Goal: Task Accomplishment & Management: Complete application form

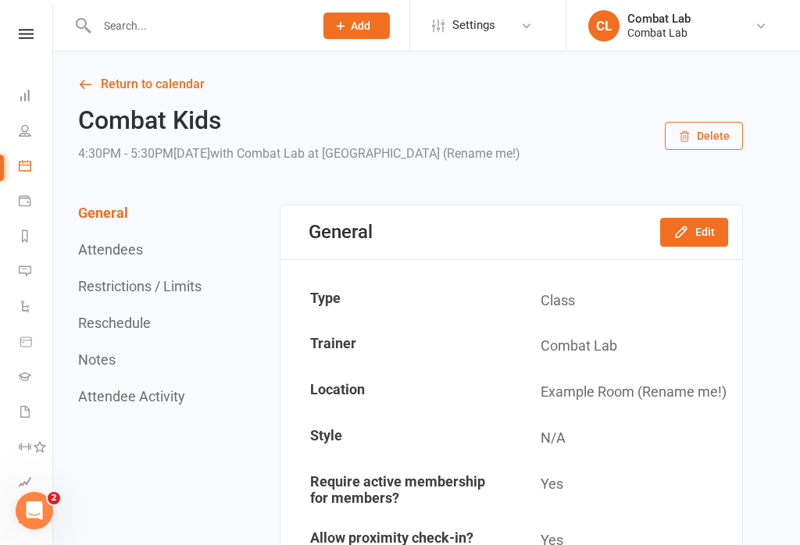
click at [346, 14] on button "Add" at bounding box center [356, 25] width 66 height 27
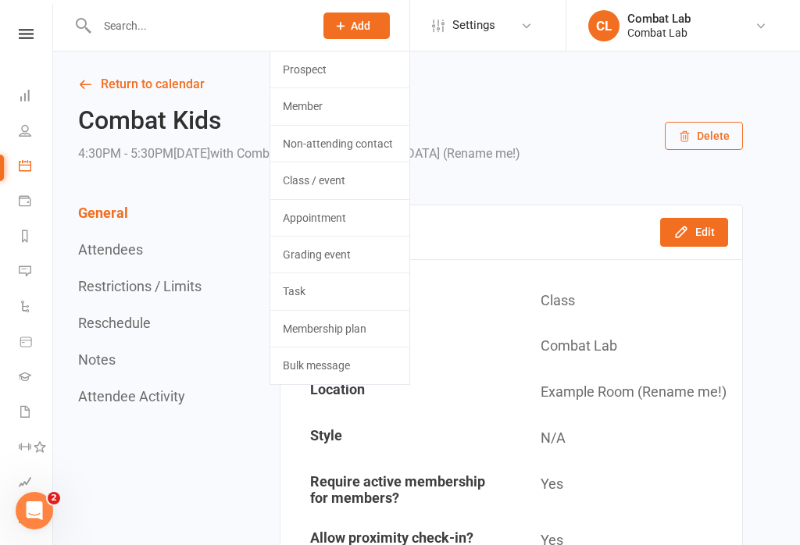
click at [337, 63] on link "Prospect" at bounding box center [339, 70] width 139 height 36
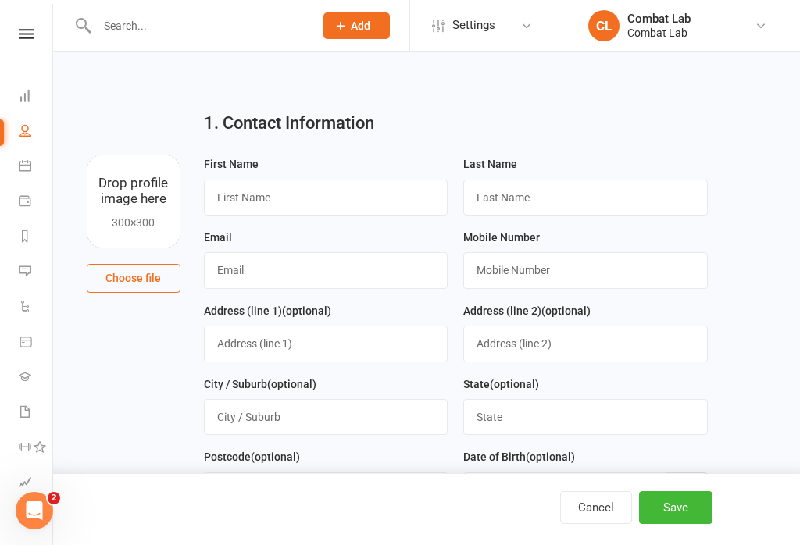
click at [129, 287] on button "Choose file" at bounding box center [134, 278] width 94 height 28
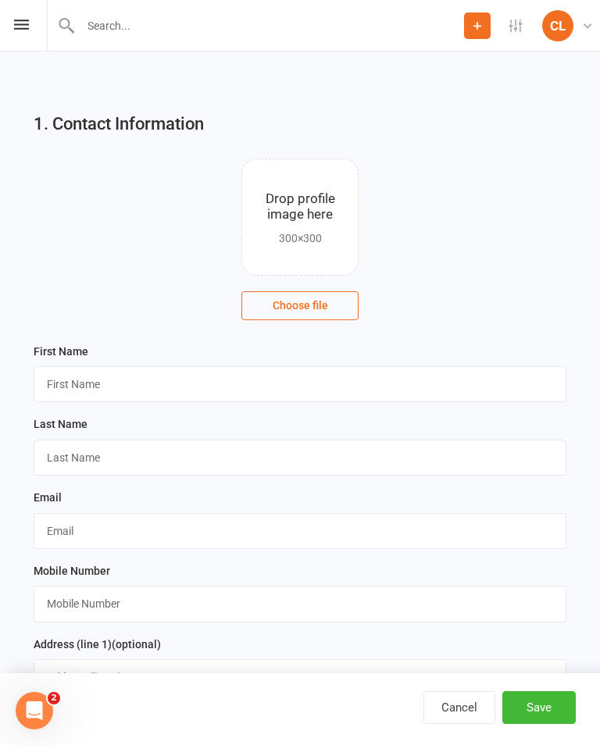
type input "C:\fakepath\image.jpg"
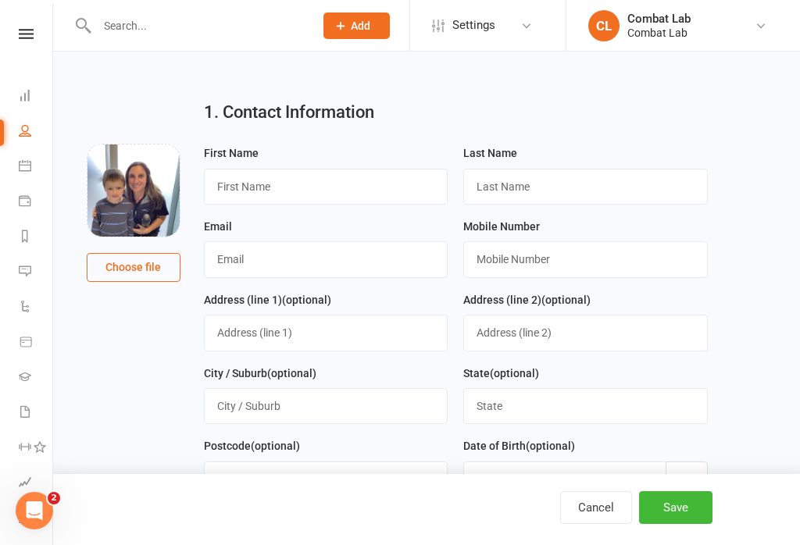
scroll to position [13, 0]
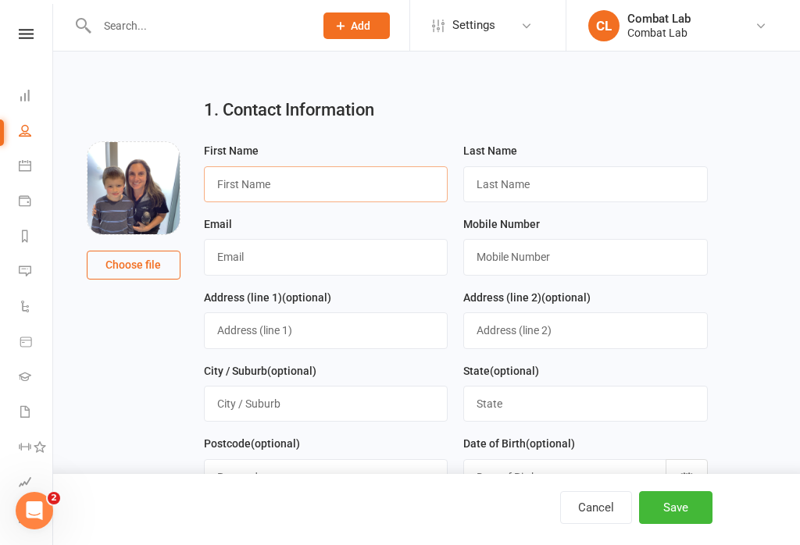
click at [333, 185] on input "text" at bounding box center [326, 184] width 244 height 36
click at [263, 179] on input "text" at bounding box center [326, 184] width 244 height 36
click at [252, 196] on input "text" at bounding box center [326, 184] width 244 height 36
click at [344, 180] on input "text" at bounding box center [326, 184] width 244 height 36
click at [394, 192] on input "text" at bounding box center [326, 184] width 244 height 36
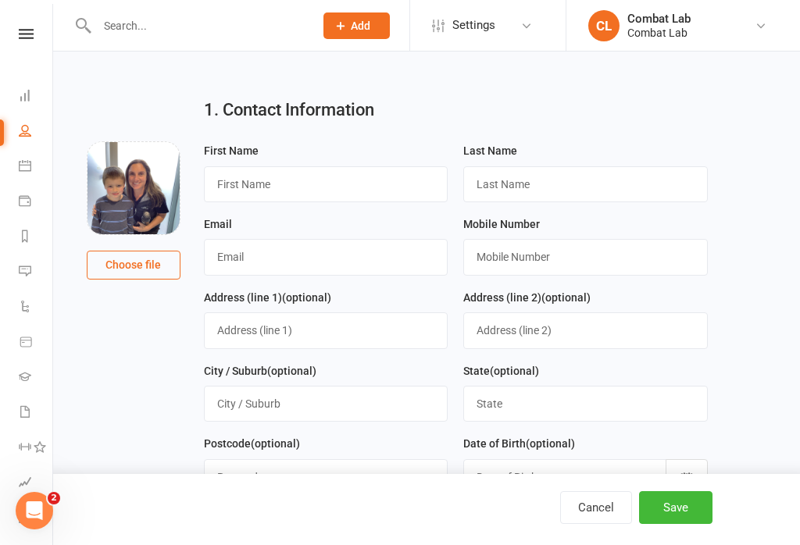
click at [330, 181] on input "text" at bounding box center [326, 184] width 244 height 36
type input "l"
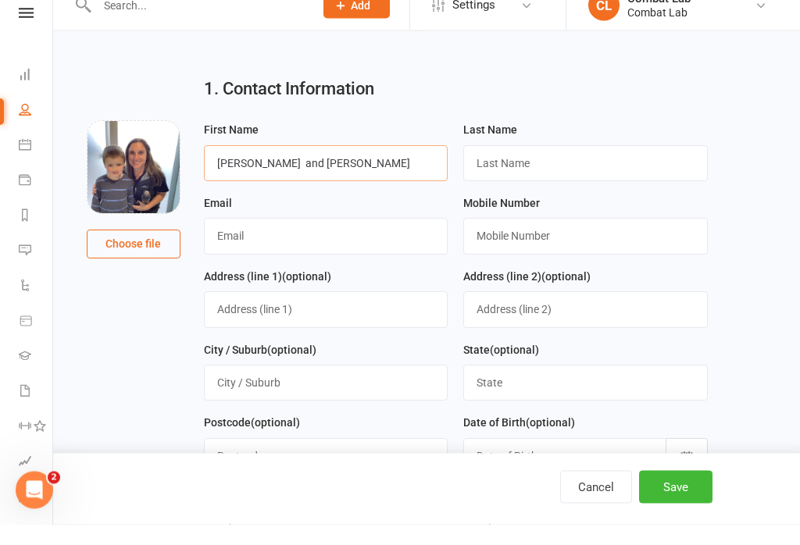
type input "[PERSON_NAME] and [PERSON_NAME]"
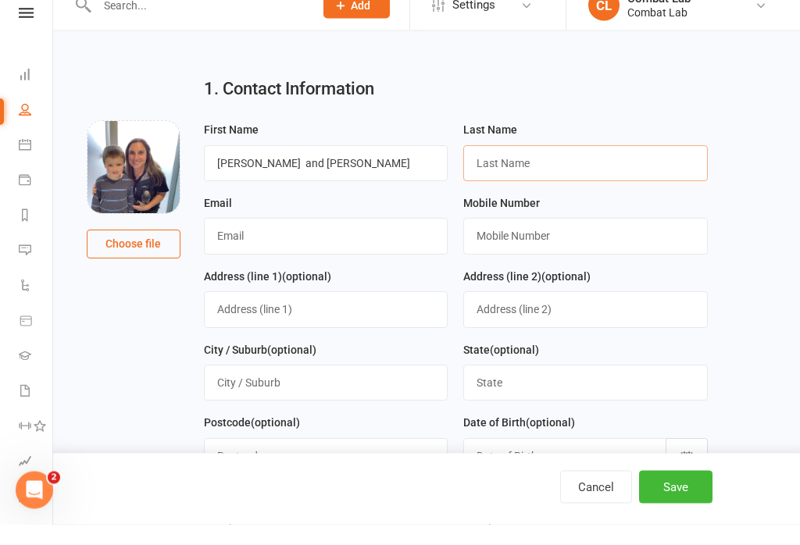
click at [565, 166] on input "text" at bounding box center [585, 184] width 244 height 36
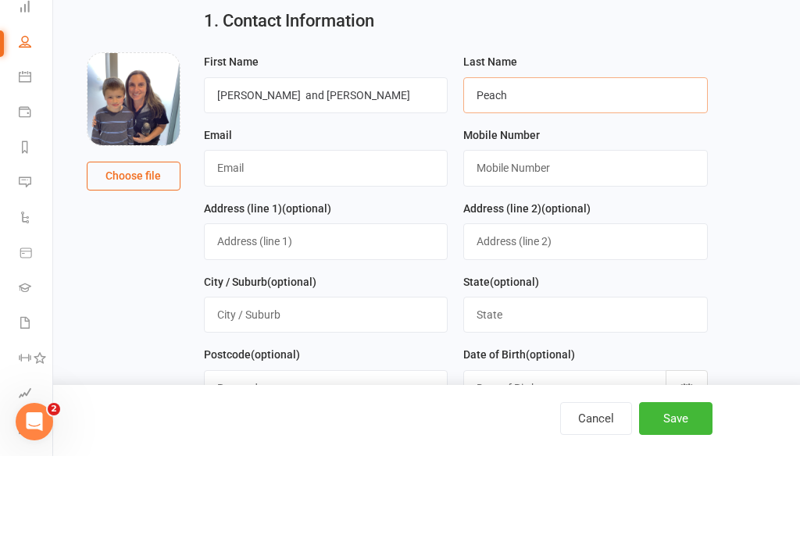
type input "Peach"
click at [333, 239] on input "text" at bounding box center [326, 257] width 244 height 36
type input "[EMAIL_ADDRESS][DOMAIN_NAME]"
click at [607, 239] on input "text" at bounding box center [585, 257] width 244 height 36
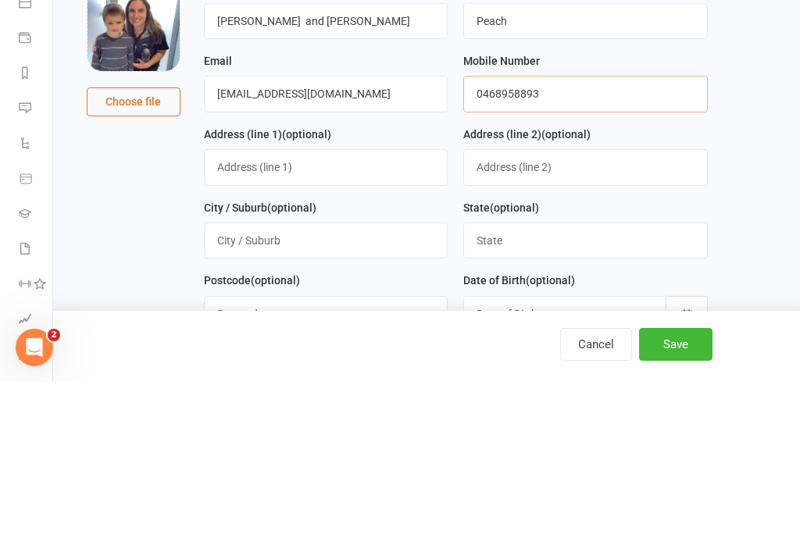
type input "0468958893"
click at [334, 312] on input "text" at bounding box center [326, 330] width 244 height 36
type input "[STREET_ADDRESS]"
click at [381, 386] on input "text" at bounding box center [326, 404] width 244 height 36
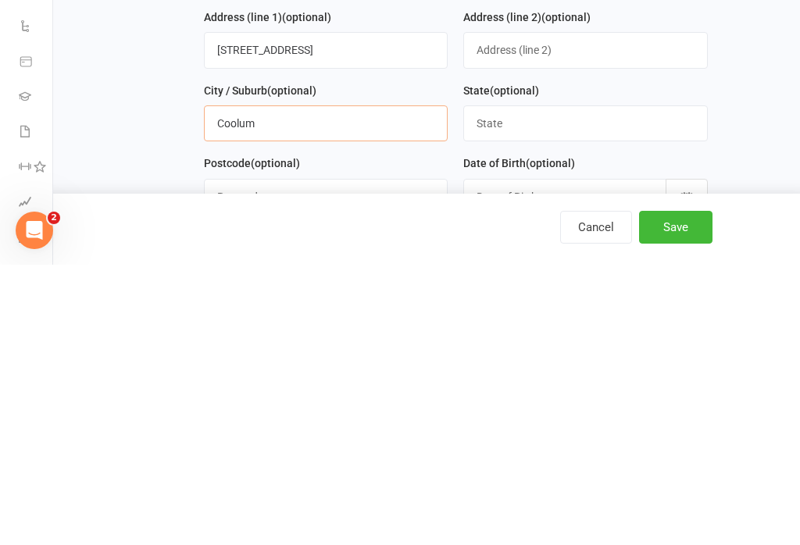
type input "Coolum"
click at [576, 386] on input "text" at bounding box center [585, 404] width 244 height 36
type input "QLD"
click at [334, 459] on input "text" at bounding box center [326, 477] width 244 height 36
type input "4573"
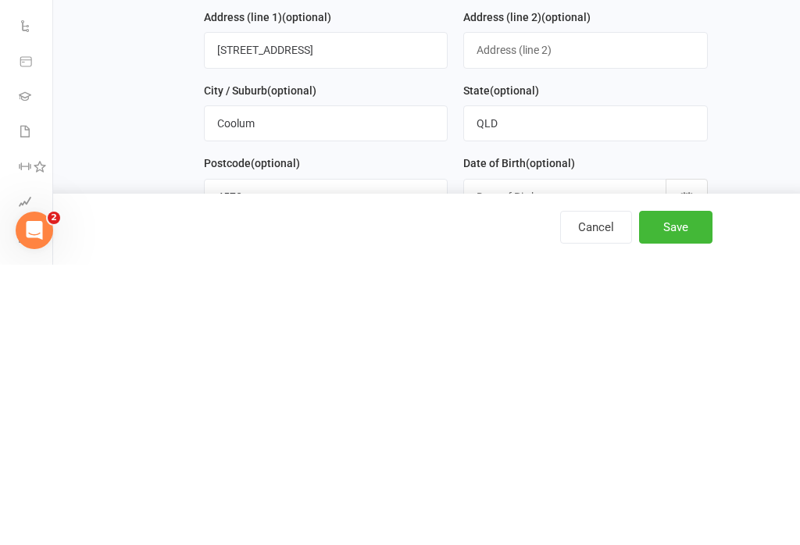
click at [595, 459] on div at bounding box center [585, 477] width 244 height 36
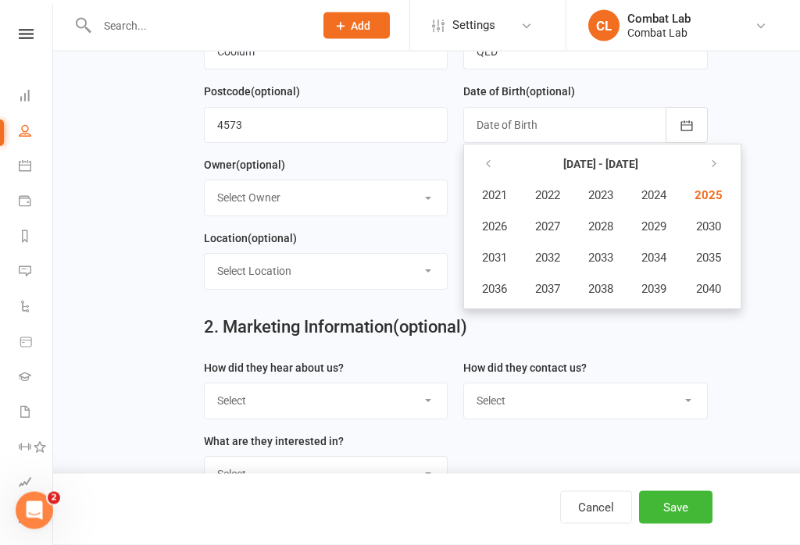
scroll to position [371, 0]
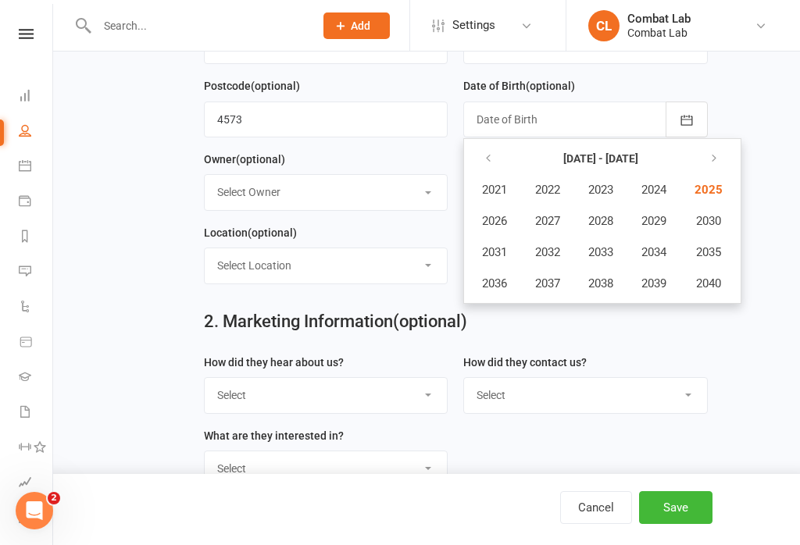
click at [490, 156] on icon "button" at bounding box center [488, 158] width 11 height 12
click at [493, 160] on icon "button" at bounding box center [488, 158] width 11 height 12
click at [707, 200] on button "1985" at bounding box center [707, 190] width 52 height 30
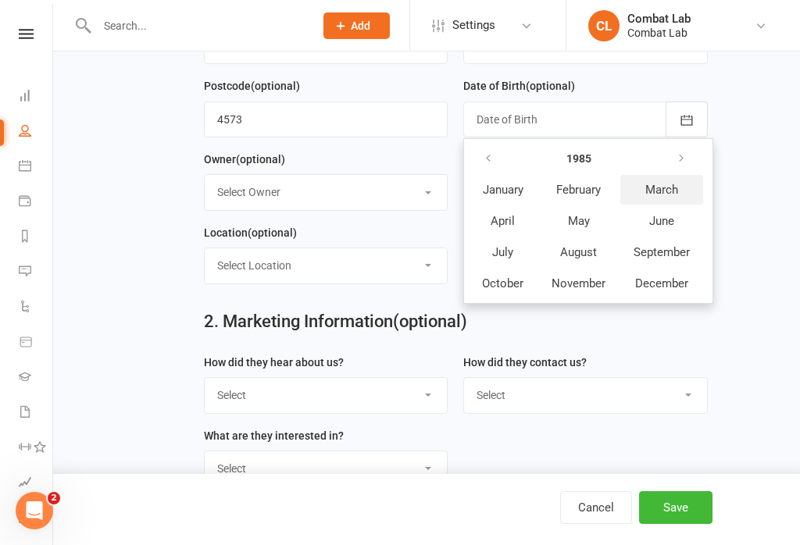
click at [667, 191] on span "March" at bounding box center [661, 190] width 33 height 14
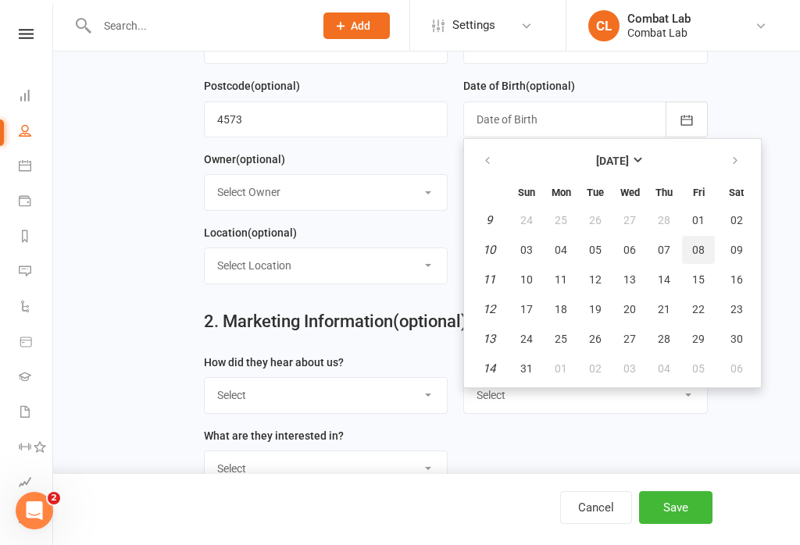
click at [697, 255] on span "08" at bounding box center [698, 250] width 12 height 12
type input "[DATE]"
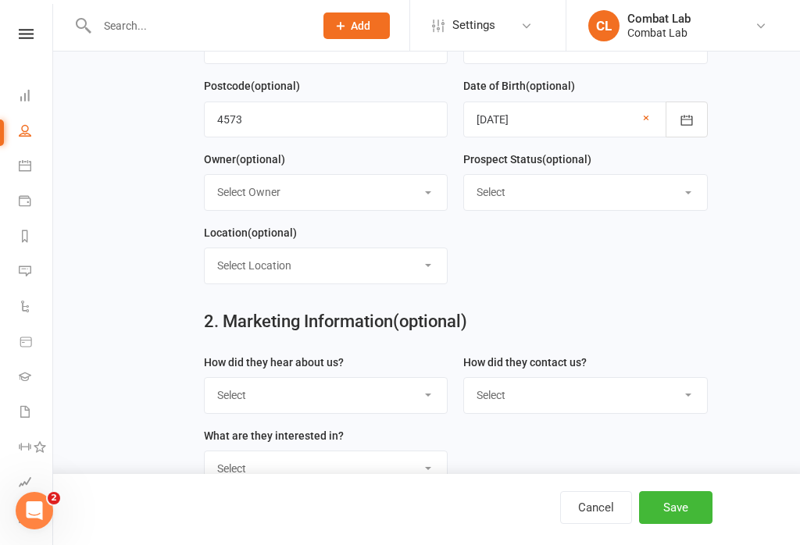
click at [371, 262] on select "Select Location Example Room (Rename me!)" at bounding box center [326, 265] width 243 height 34
select select "0"
click at [425, 273] on select "Select Location Example Room (Rename me!)" at bounding box center [326, 265] width 243 height 34
select select
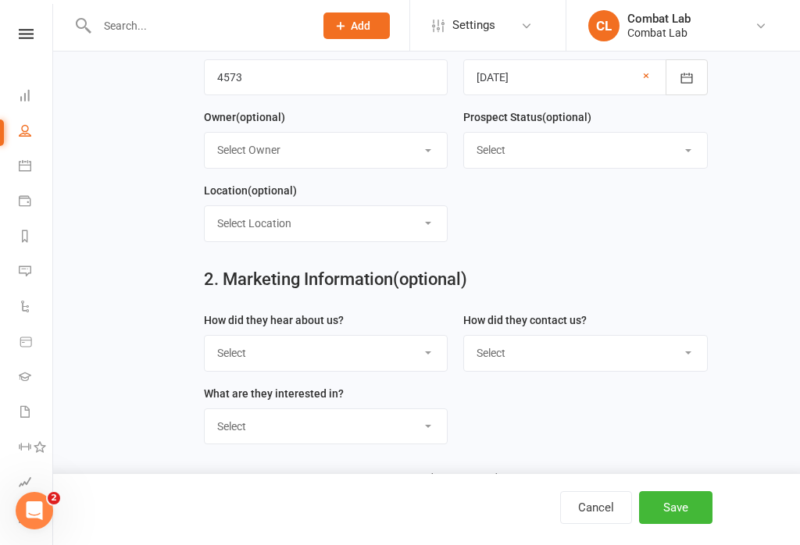
scroll to position [414, 0]
click at [420, 159] on select "Select Owner Combat Lab" at bounding box center [326, 149] width 243 height 34
click at [397, 355] on select "Select Google Through A Friend Poster Magazine Walk by Letter Box Drop Facebook" at bounding box center [326, 352] width 243 height 34
click at [353, 353] on select "Select Google Through A Friend Poster Magazine Walk by Letter Box Drop Facebook" at bounding box center [326, 352] width 243 height 34
select select "Google"
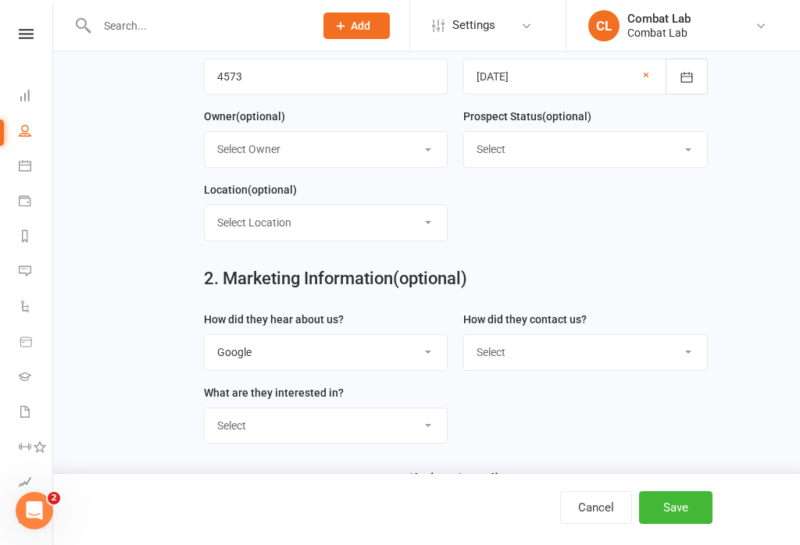
click at [595, 362] on select "Select Phone Email In-Facility" at bounding box center [585, 352] width 243 height 34
select select "Email"
click at [354, 423] on select "Select Classes Personal Training Weight Loss Body Building De-Stressing Diet/Fo…" at bounding box center [326, 425] width 243 height 34
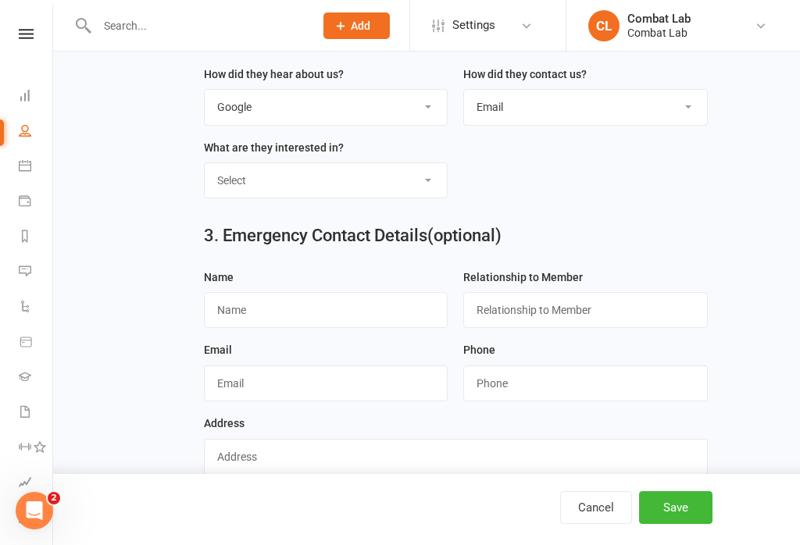
scroll to position [683, 0]
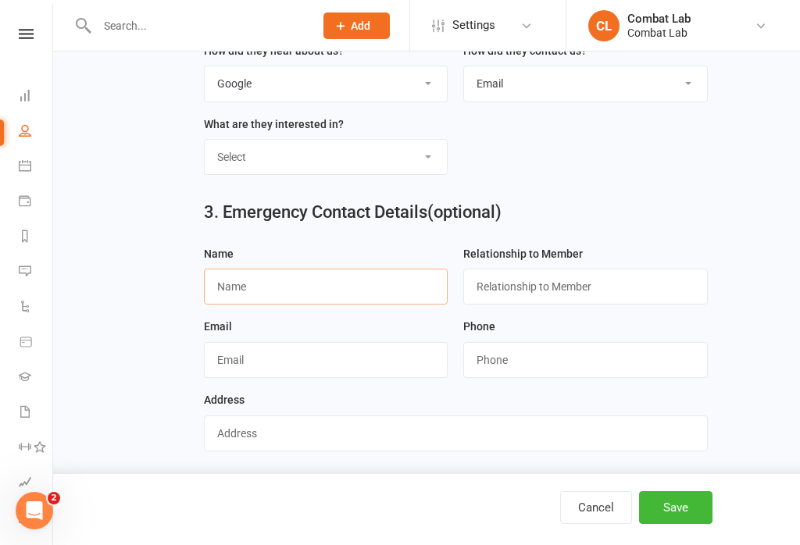
click at [357, 294] on input "text" at bounding box center [326, 287] width 244 height 36
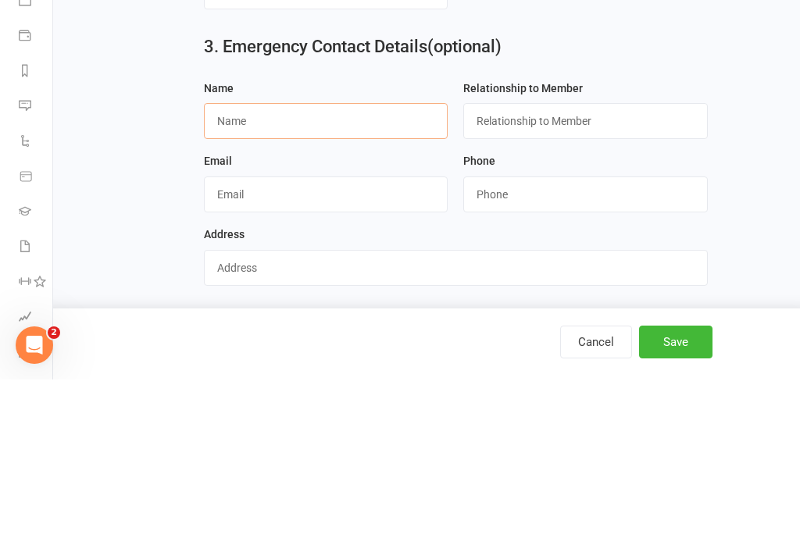
type input "d"
type input "[PERSON_NAME]"
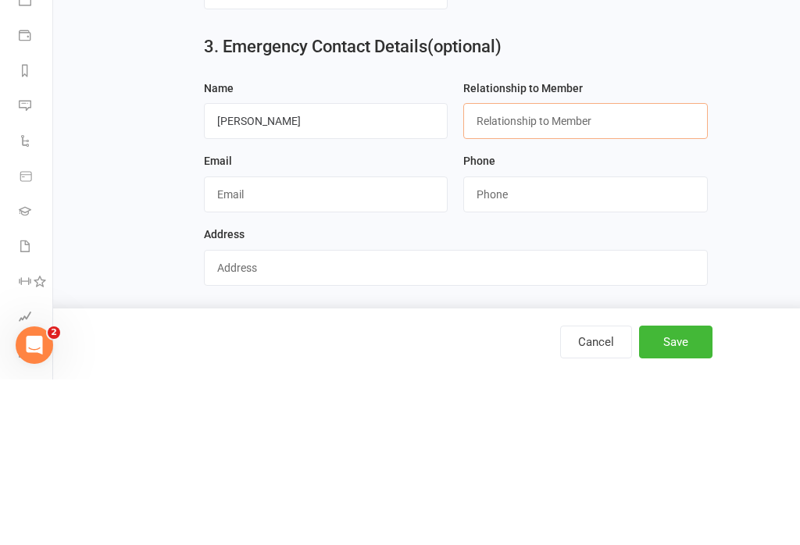
click at [597, 269] on input "text" at bounding box center [585, 287] width 244 height 36
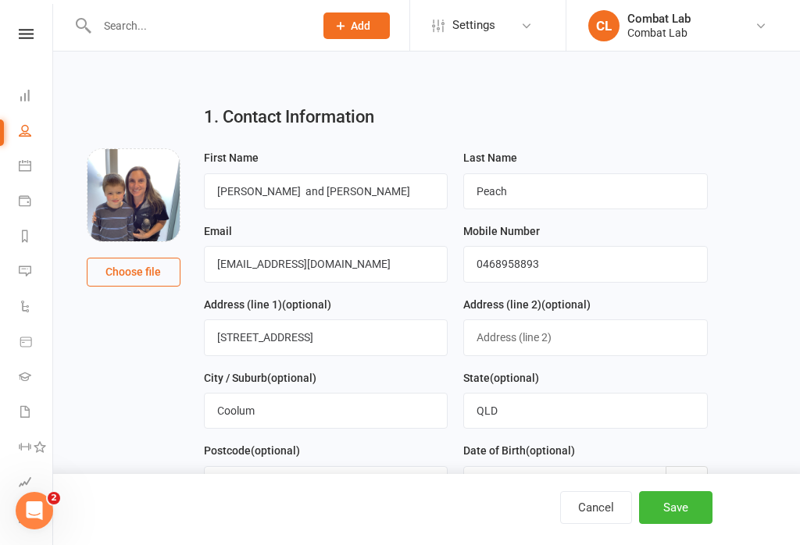
scroll to position [0, 0]
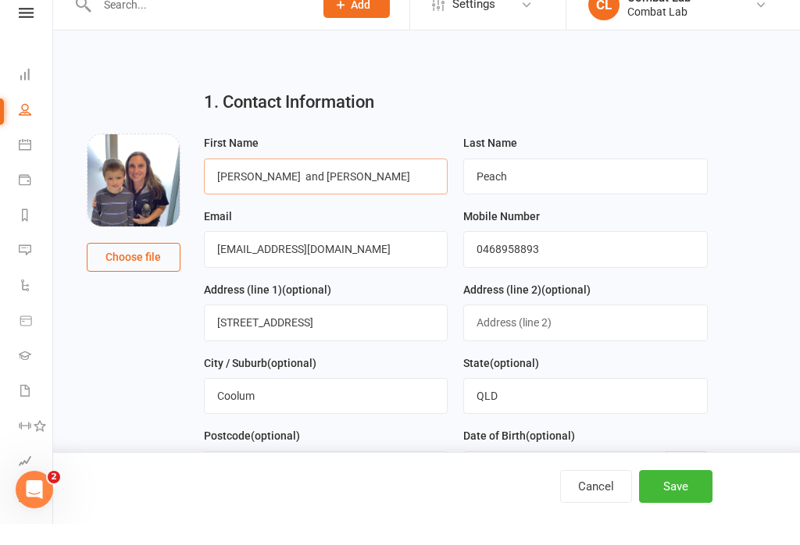
click at [351, 180] on input "[PERSON_NAME] and [PERSON_NAME]" at bounding box center [326, 198] width 244 height 36
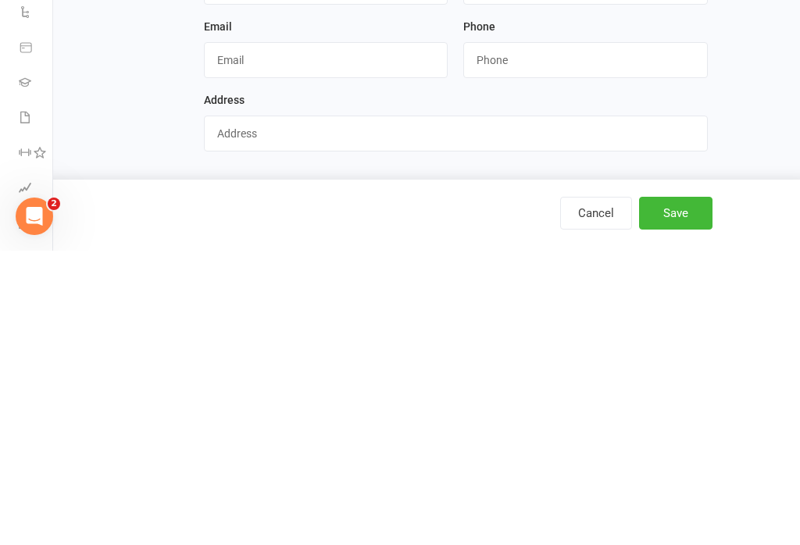
scroll to position [707, 0]
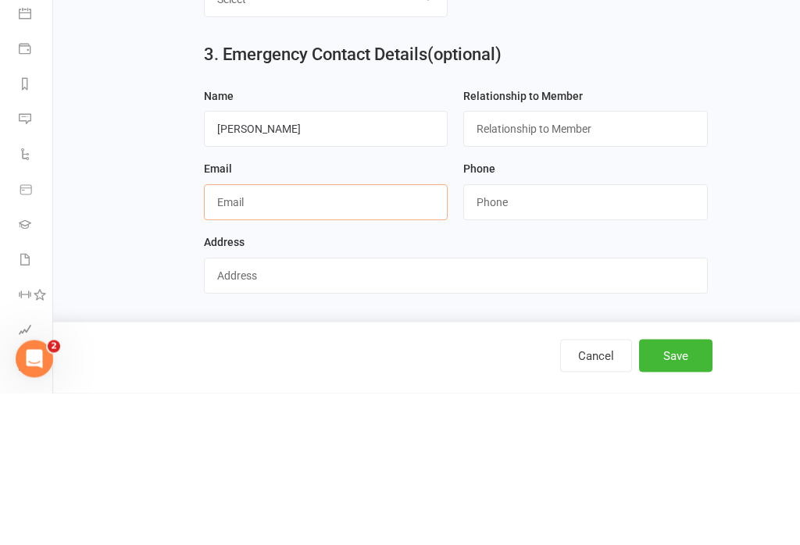
click at [329, 337] on input "text" at bounding box center [326, 355] width 244 height 36
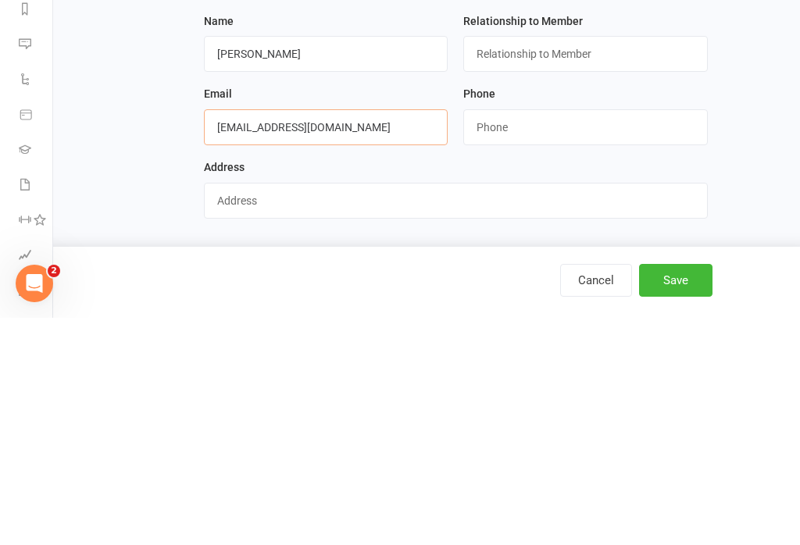
type input "[EMAIL_ADDRESS][DOMAIN_NAME]"
click at [579, 337] on input "string" at bounding box center [585, 355] width 244 height 36
type input "0468958893"
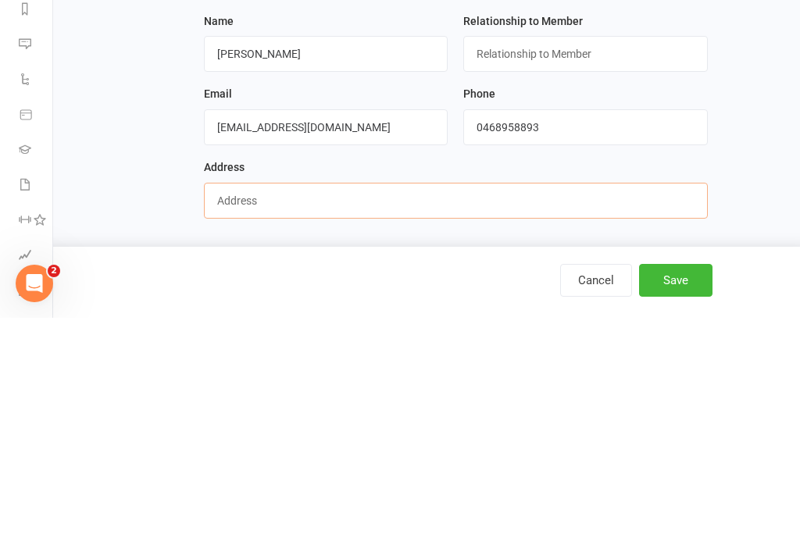
click at [582, 410] on input "text" at bounding box center [456, 428] width 504 height 36
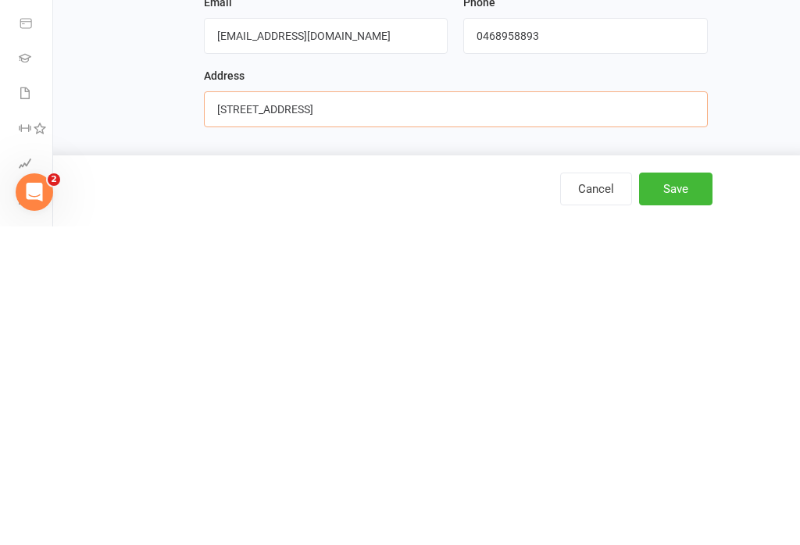
type input "[STREET_ADDRESS]"
click at [694, 491] on button "Save" at bounding box center [675, 507] width 73 height 33
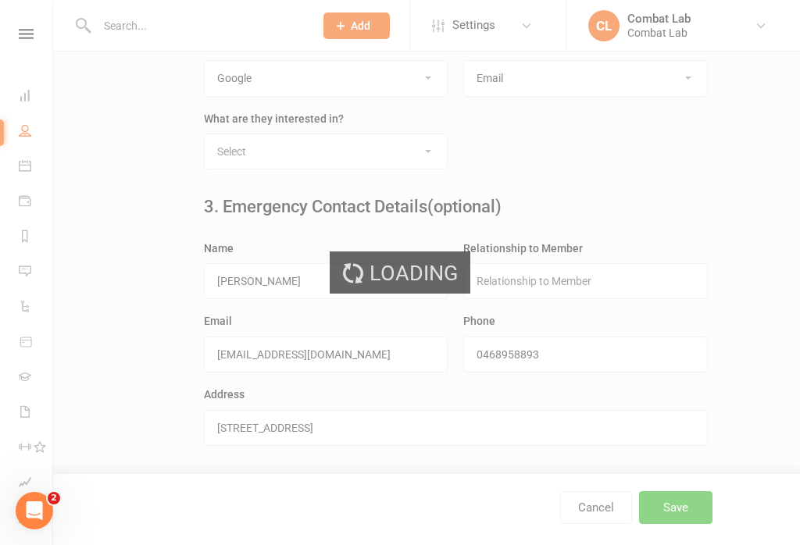
scroll to position [0, 0]
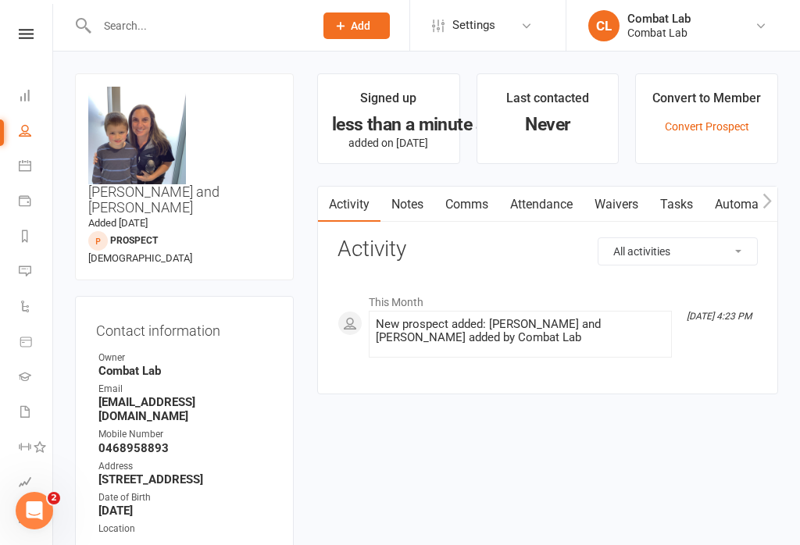
click at [627, 207] on link "Waivers" at bounding box center [616, 205] width 66 height 36
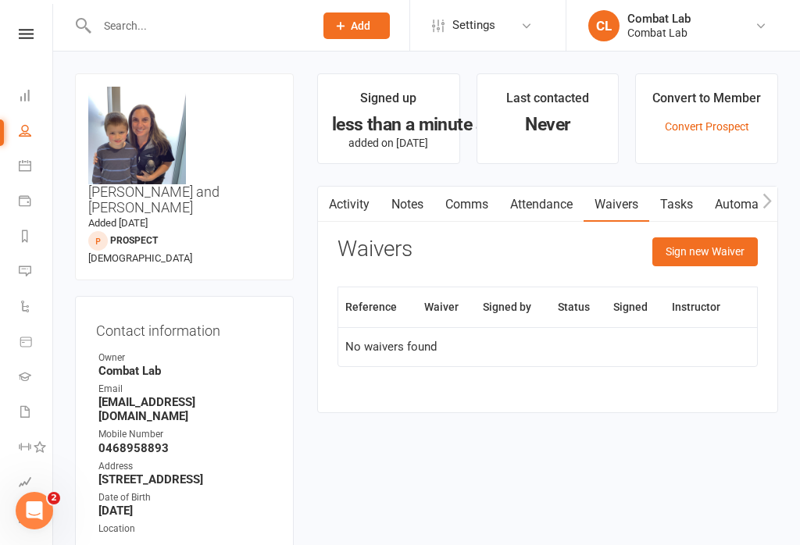
click at [701, 263] on button "Sign new Waiver" at bounding box center [704, 251] width 105 height 28
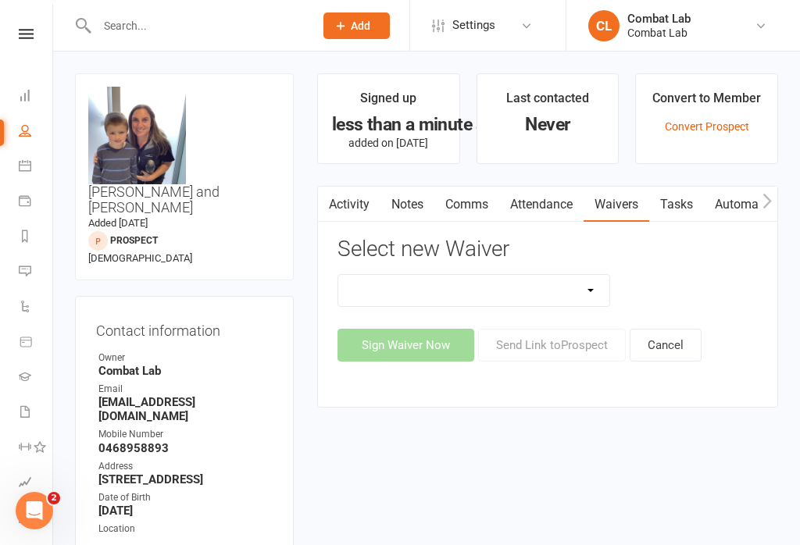
click at [505, 295] on select "Attendee Waiver and Consent Cancellation/suspension New Member Sign Up Payment …" at bounding box center [473, 290] width 271 height 31
select select "12515"
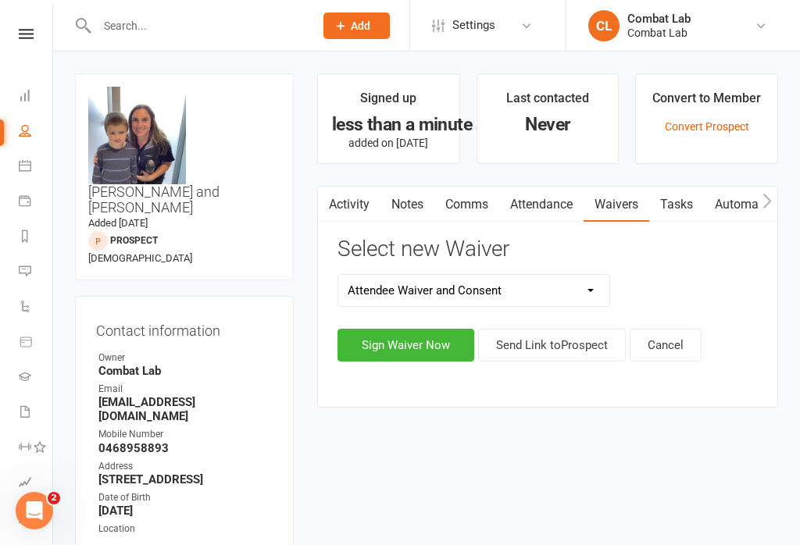
click at [426, 346] on button "Sign Waiver Now" at bounding box center [405, 345] width 137 height 33
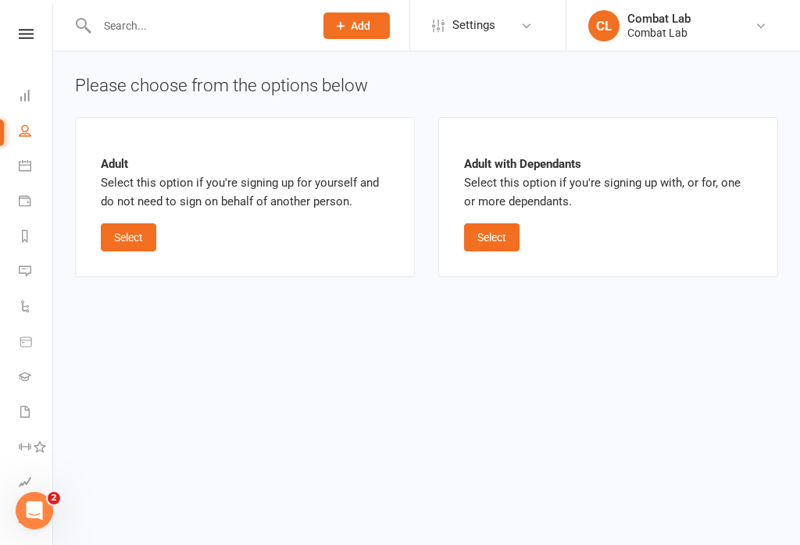
click at [122, 230] on button "Select" at bounding box center [128, 237] width 55 height 28
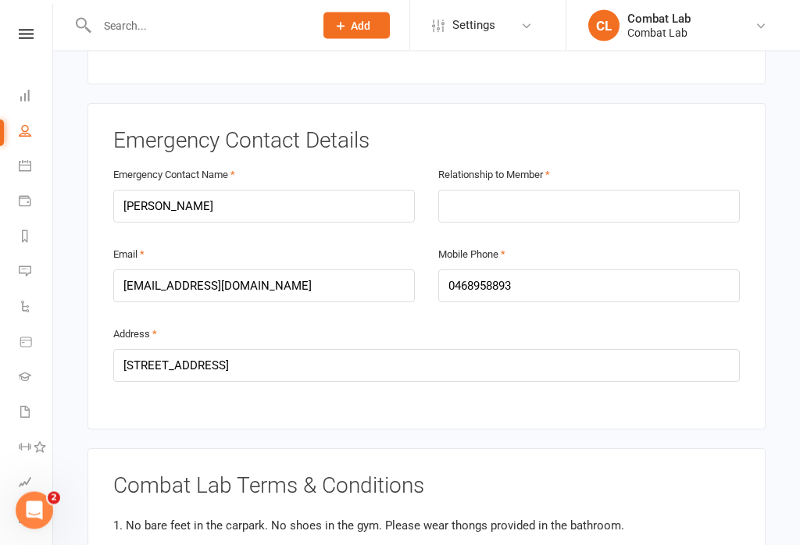
scroll to position [722, 0]
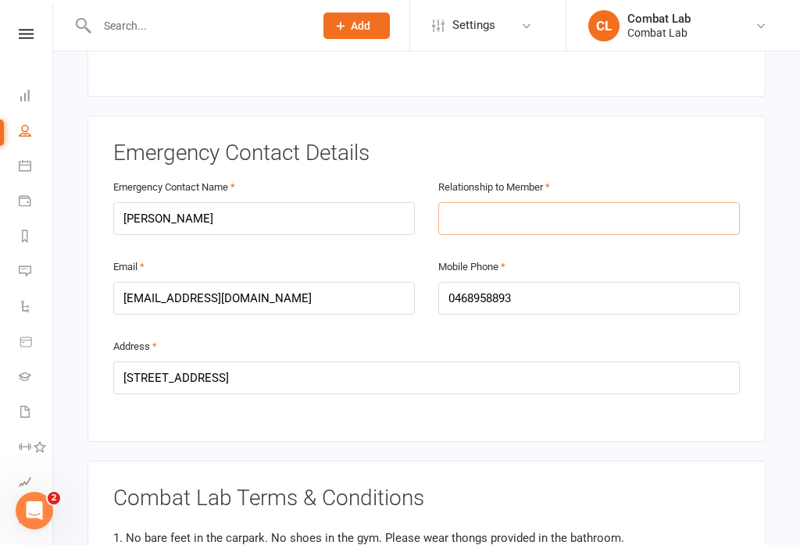
click at [616, 202] on input "text" at bounding box center [588, 218] width 301 height 33
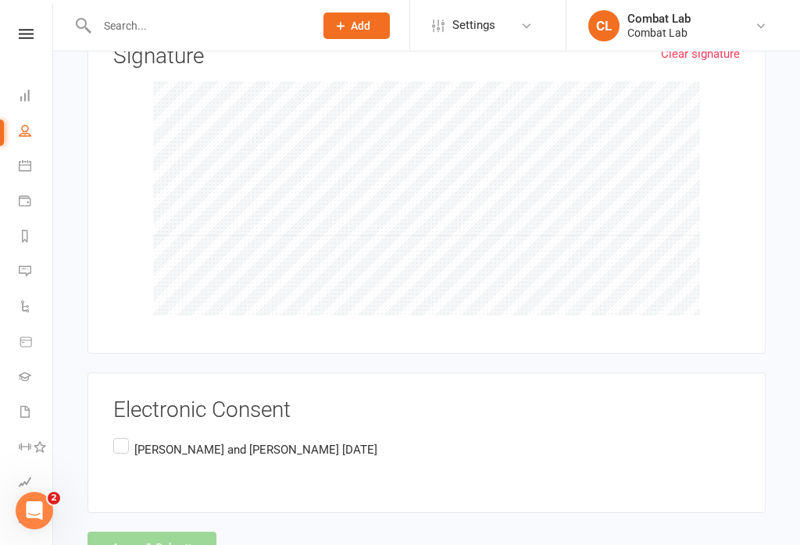
scroll to position [1718, 0]
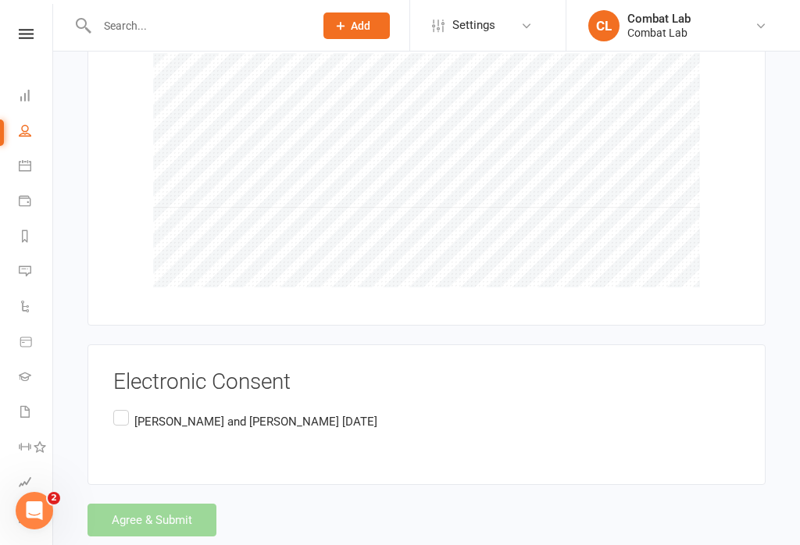
type input "Mother"
click at [127, 407] on label "[PERSON_NAME] and [PERSON_NAME] [DATE]" at bounding box center [245, 422] width 264 height 30
click at [123, 407] on input "[PERSON_NAME] and [PERSON_NAME] [DATE]" at bounding box center [118, 407] width 10 height 0
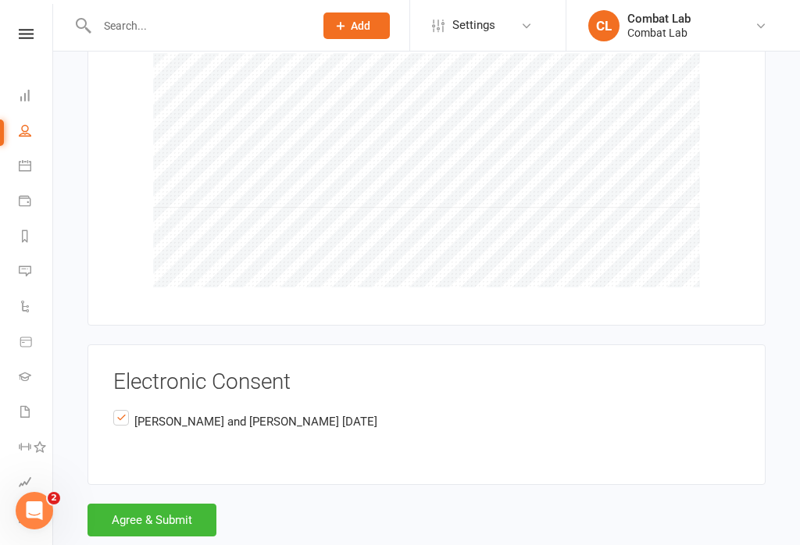
click at [173, 504] on button "Agree & Submit" at bounding box center [151, 520] width 129 height 33
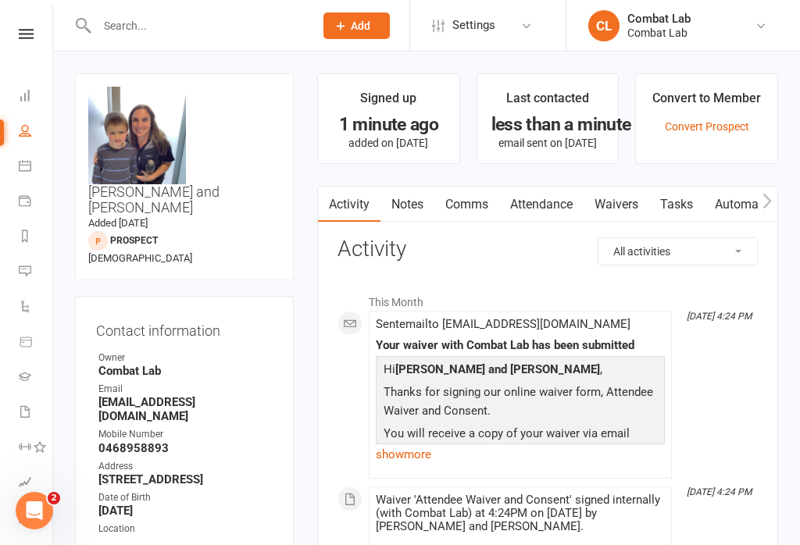
click at [360, 22] on span "Add" at bounding box center [361, 26] width 20 height 12
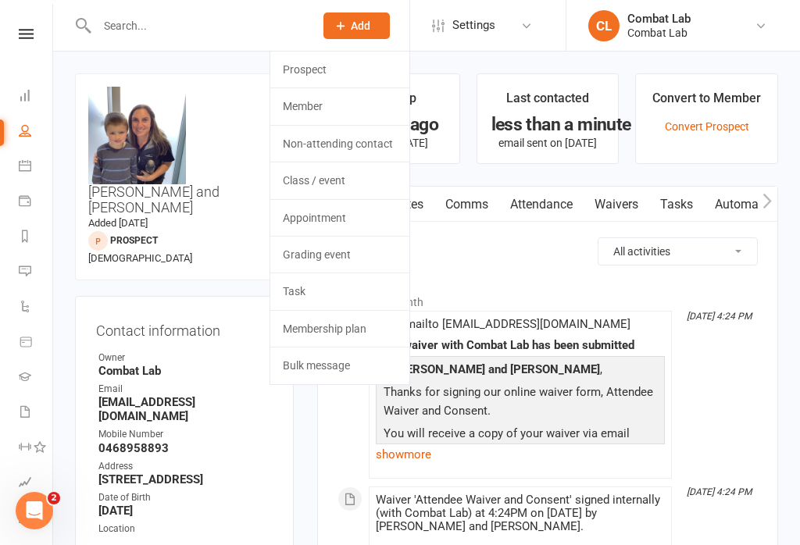
click at [320, 78] on link "Prospect" at bounding box center [339, 70] width 139 height 36
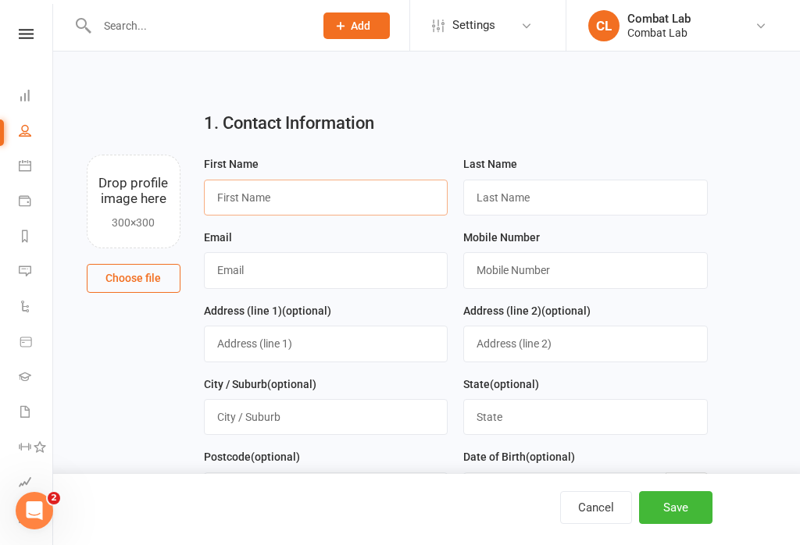
click at [373, 195] on input "text" at bounding box center [326, 198] width 244 height 36
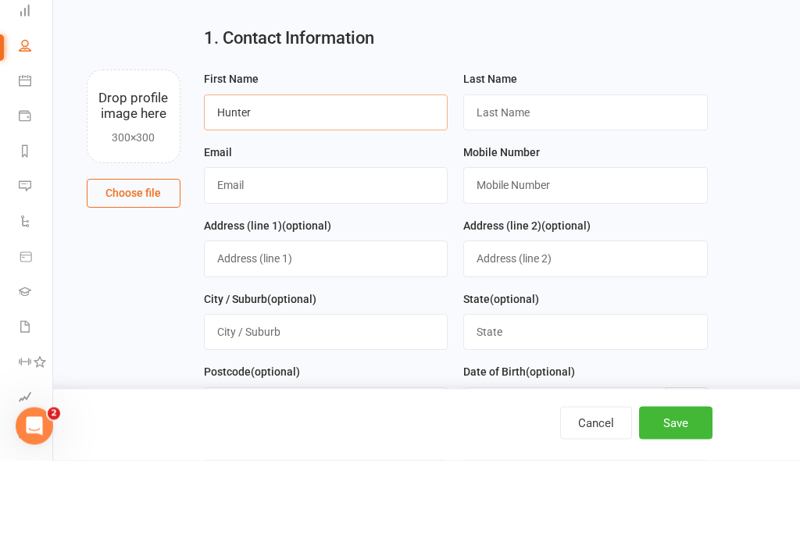
type input "Hunter"
click at [594, 180] on input "text" at bounding box center [585, 198] width 244 height 36
type input "[PERSON_NAME]"
click at [368, 252] on input "text" at bounding box center [326, 270] width 244 height 36
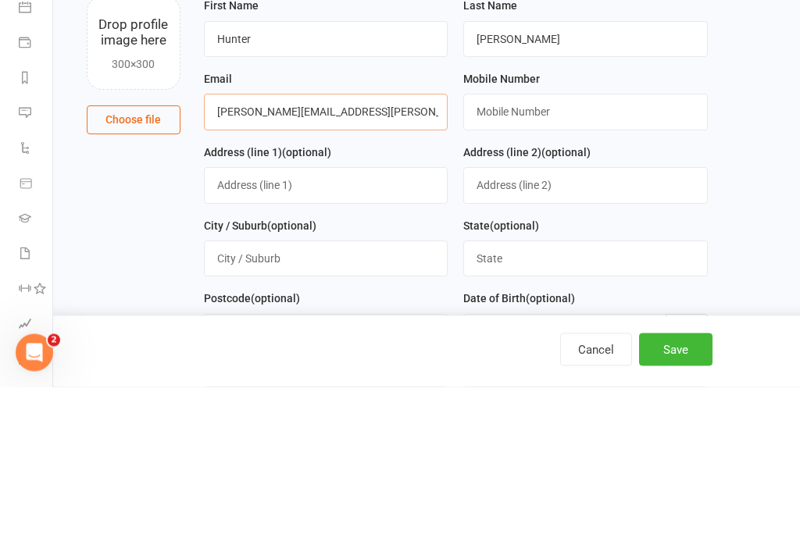
type input "[PERSON_NAME][EMAIL_ADDRESS][PERSON_NAME][DOMAIN_NAME]"
click at [617, 252] on input "text" at bounding box center [585, 270] width 244 height 36
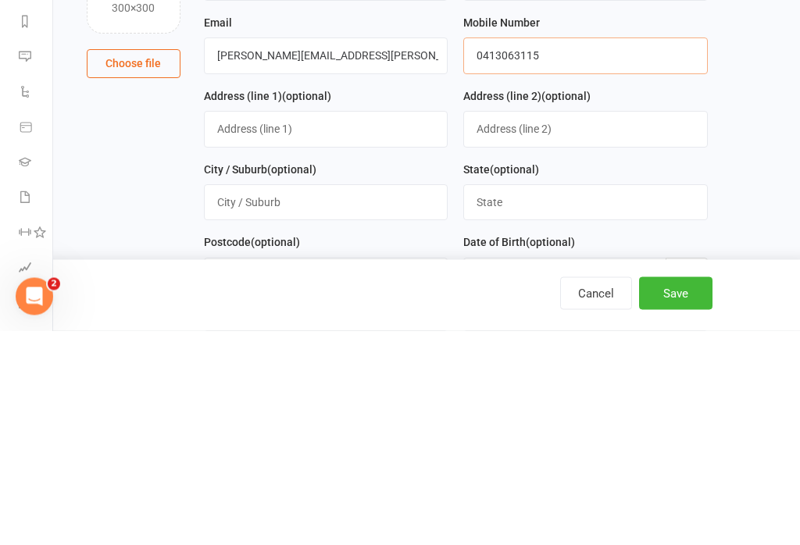
type input "0413063115"
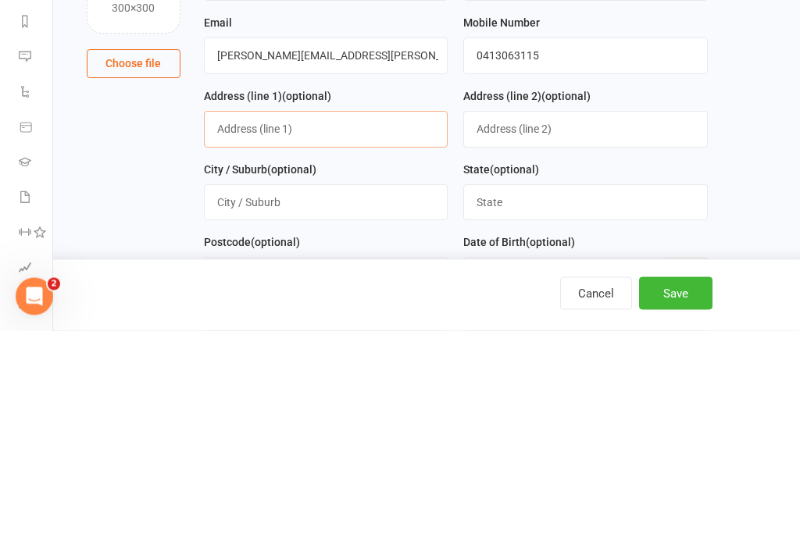
click at [382, 326] on input "text" at bounding box center [326, 344] width 244 height 36
type input "[STREET_ADDRESS]"
click at [375, 399] on input "text" at bounding box center [326, 417] width 244 height 36
type input "[GEOGRAPHIC_DATA]"
click at [613, 399] on input "text" at bounding box center [585, 417] width 244 height 36
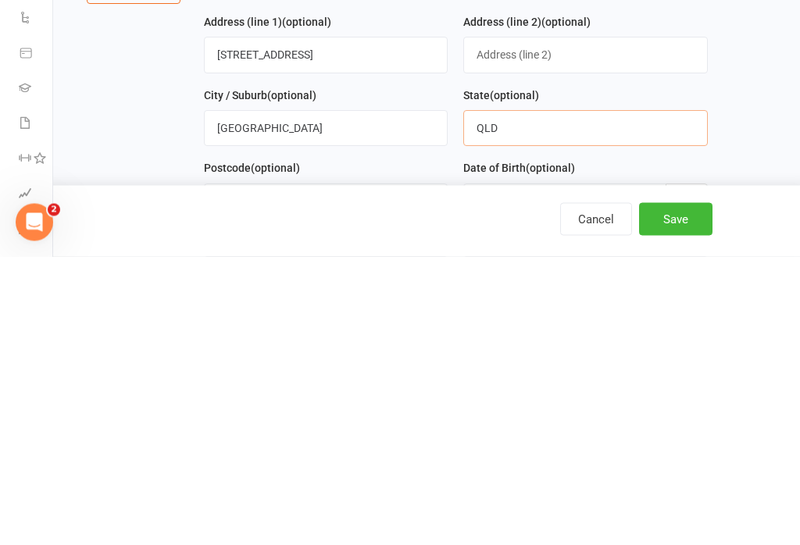
type input "QLD"
click at [350, 472] on input "text" at bounding box center [326, 490] width 244 height 36
type input "4573"
click at [681, 483] on icon "button" at bounding box center [687, 491] width 16 height 16
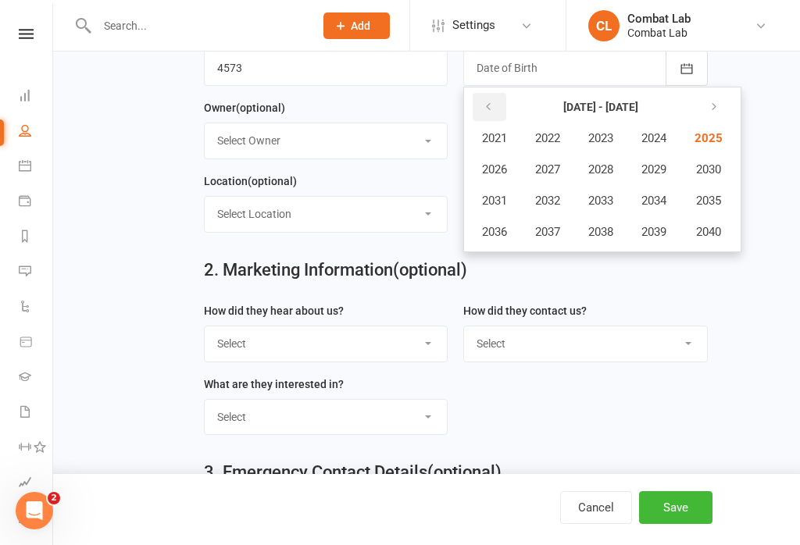
click at [491, 109] on icon "button" at bounding box center [488, 107] width 11 height 12
click at [665, 201] on span "2014" at bounding box center [653, 201] width 25 height 14
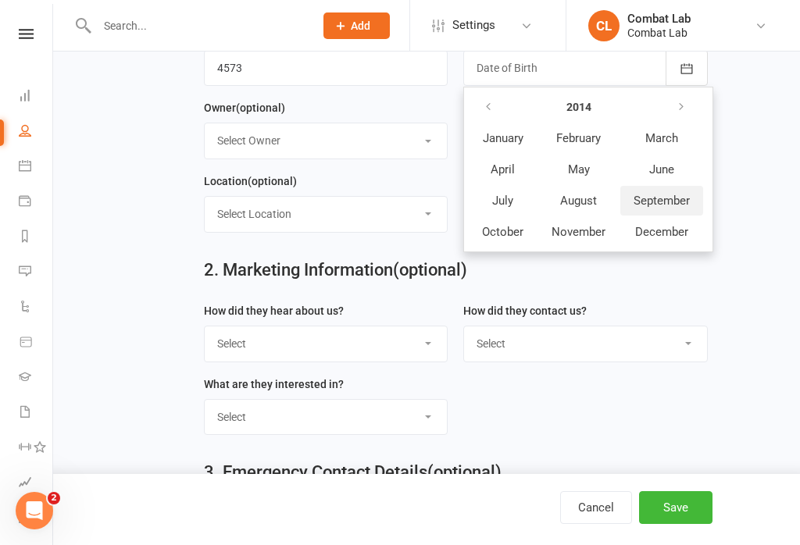
click at [667, 203] on span "September" at bounding box center [661, 201] width 56 height 14
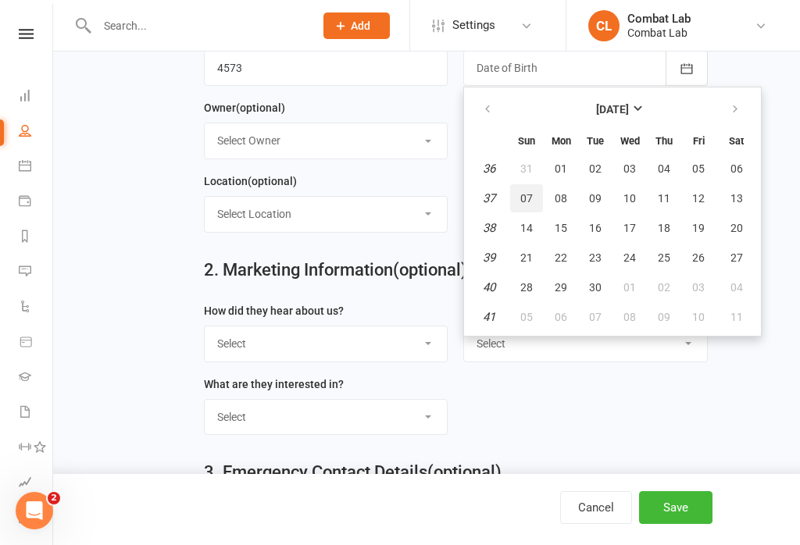
click at [527, 201] on span "07" at bounding box center [526, 198] width 12 height 12
type input "[DATE]"
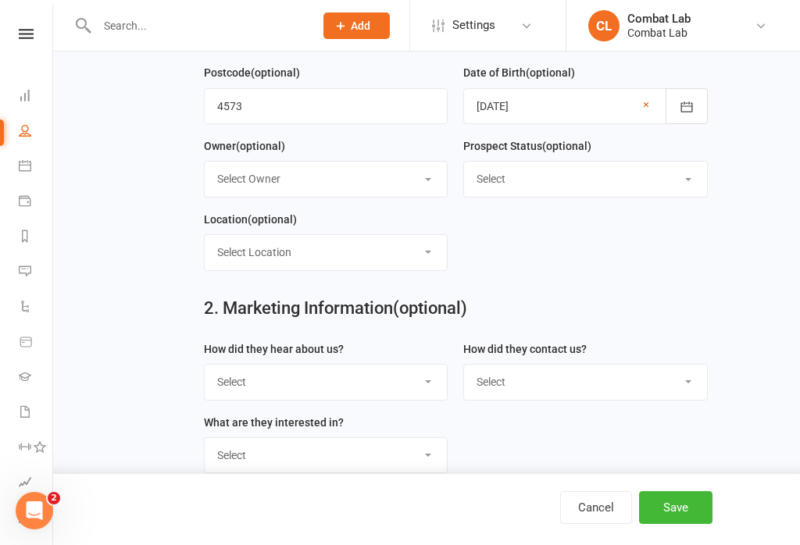
scroll to position [383, 0]
click at [426, 191] on select "Select Owner Combat Lab" at bounding box center [326, 179] width 243 height 34
select select "0"
click at [699, 188] on select "Select Initial Contact Follow-up Call Follow-up Email Almost Ready Not Ready No…" at bounding box center [585, 179] width 243 height 34
click at [429, 185] on select "Select Owner Combat Lab" at bounding box center [326, 179] width 243 height 34
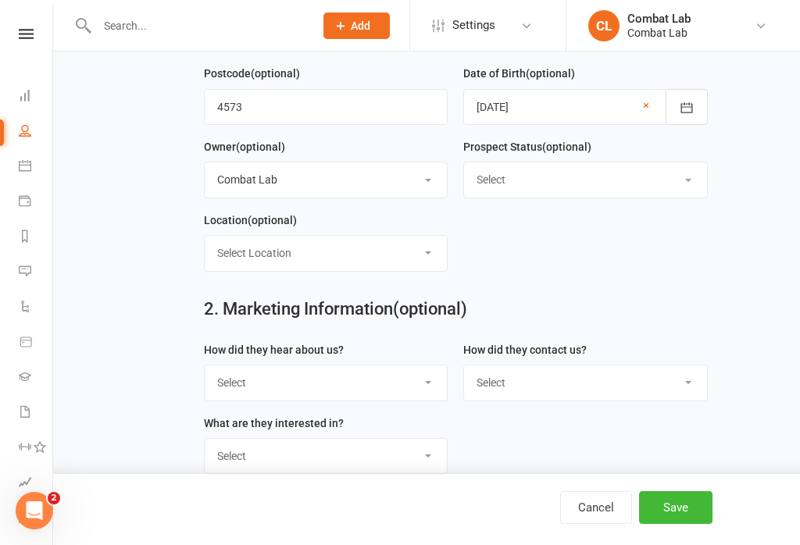
select select
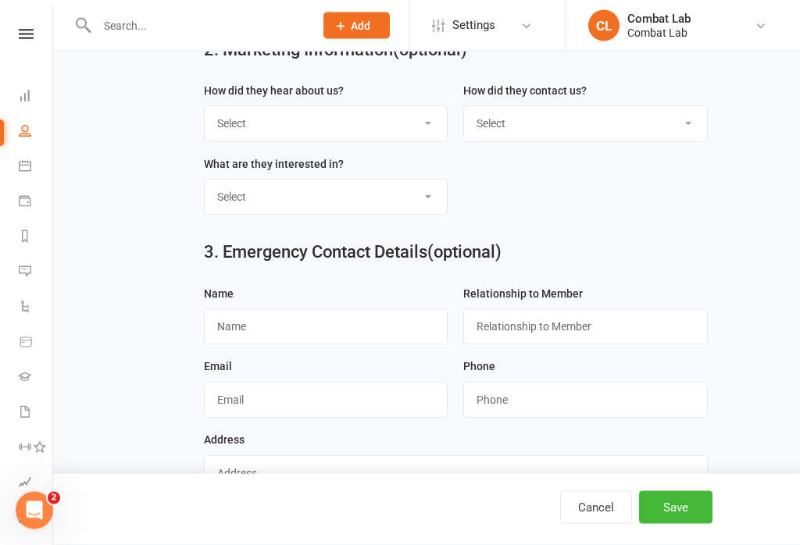
scroll to position [632, 0]
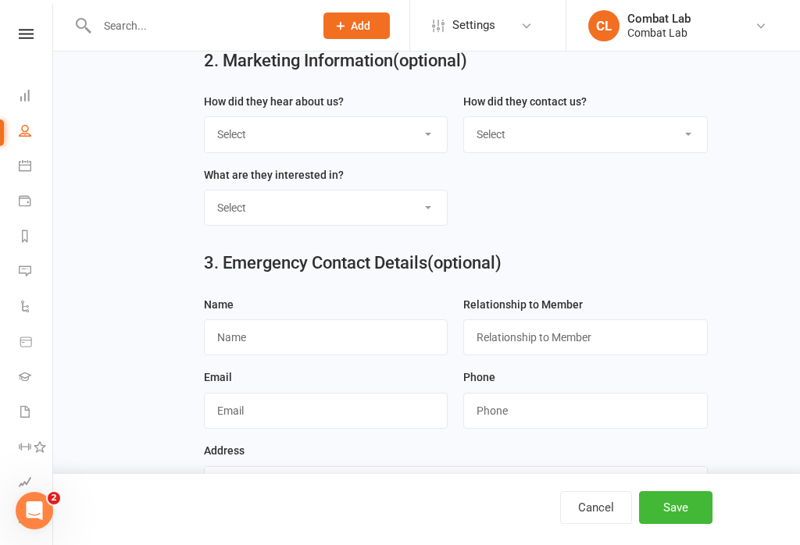
click at [423, 140] on select "Select Google Through A Friend Poster Magazine Walk by Letter Box Drop Facebook" at bounding box center [326, 134] width 243 height 34
select select "Google"
click at [433, 219] on select "Select Classes Personal Training Weight Loss Body Building De-Stressing Diet/Fo…" at bounding box center [326, 208] width 243 height 34
select select "Classes"
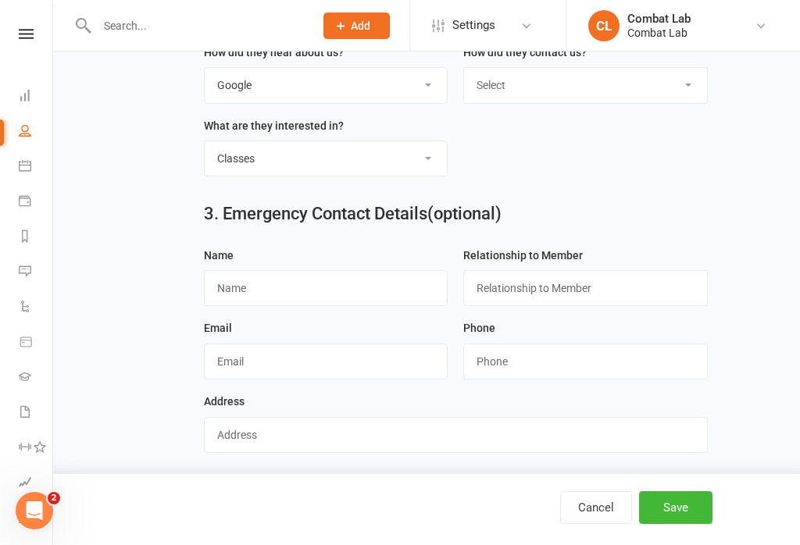
scroll to position [683, 0]
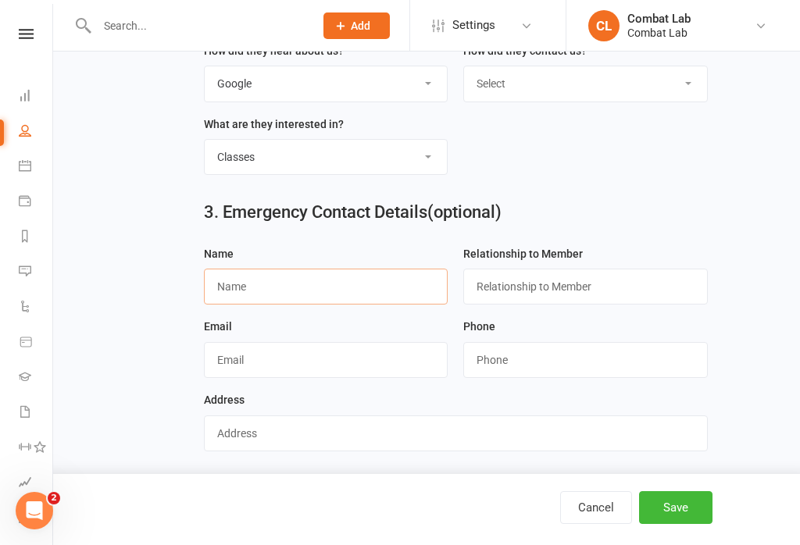
click at [402, 282] on input "text" at bounding box center [326, 287] width 244 height 36
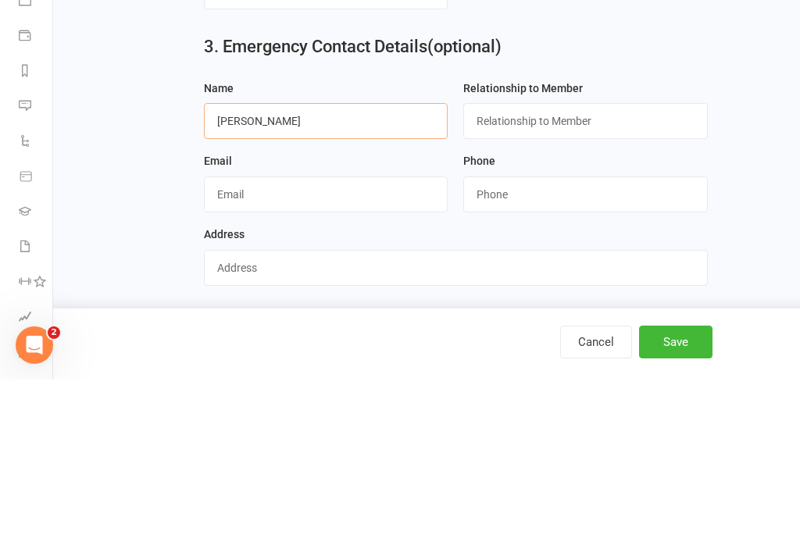
type input "[PERSON_NAME]"
click at [638, 269] on input "text" at bounding box center [585, 287] width 244 height 36
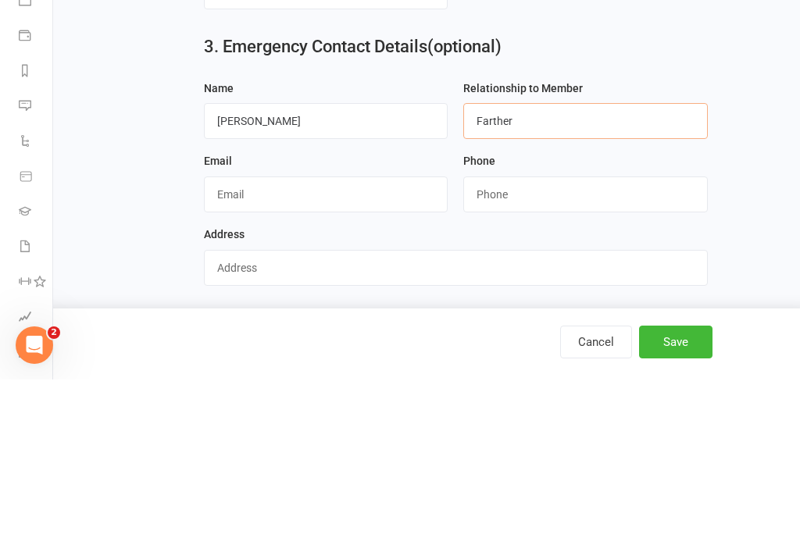
type input "Farther"
click at [379, 342] on input "text" at bounding box center [326, 360] width 244 height 36
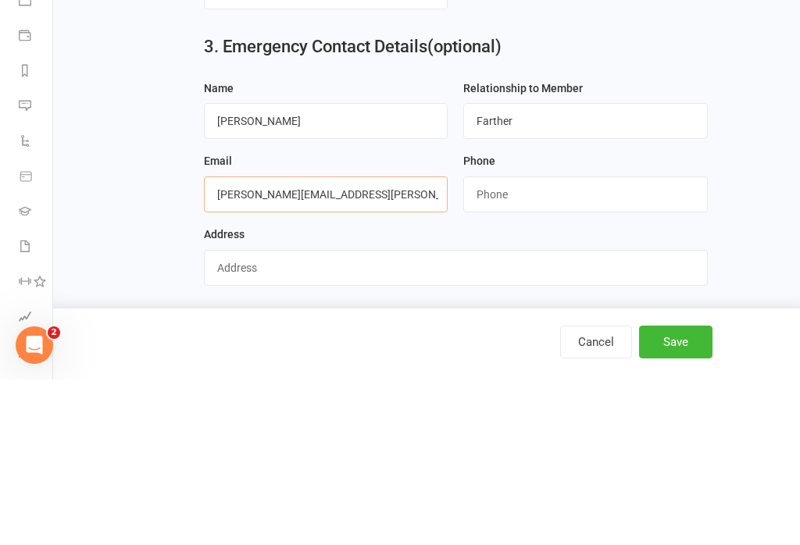
type input "[PERSON_NAME][EMAIL_ADDRESS][PERSON_NAME][DOMAIN_NAME]"
click at [588, 342] on input "string" at bounding box center [585, 360] width 244 height 36
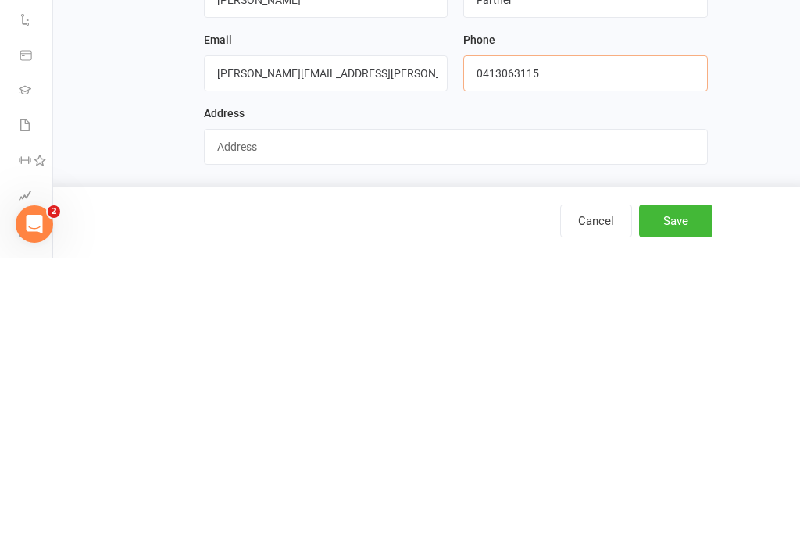
scroll to position [687, 0]
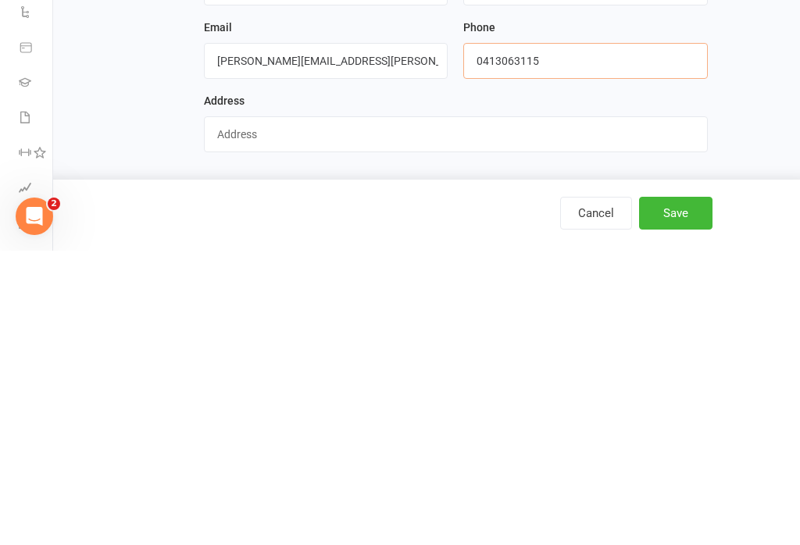
type input "0413063115"
click at [469, 411] on input "text" at bounding box center [456, 429] width 504 height 36
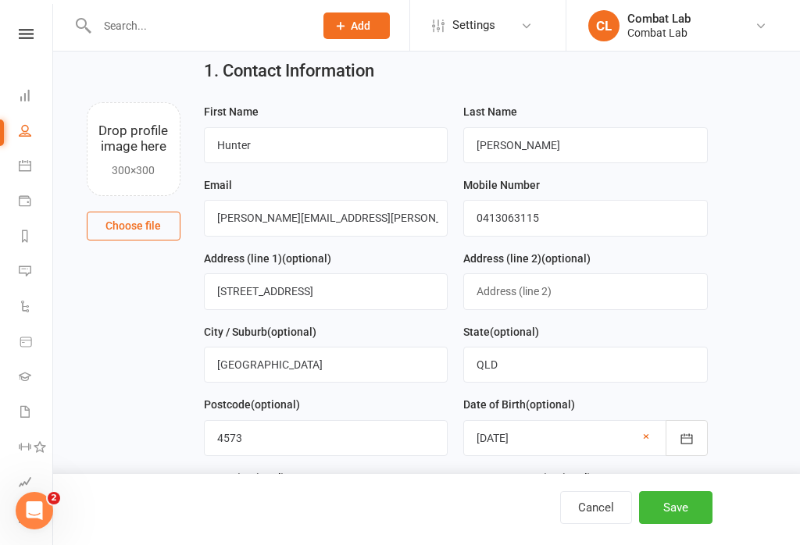
scroll to position [52, 0]
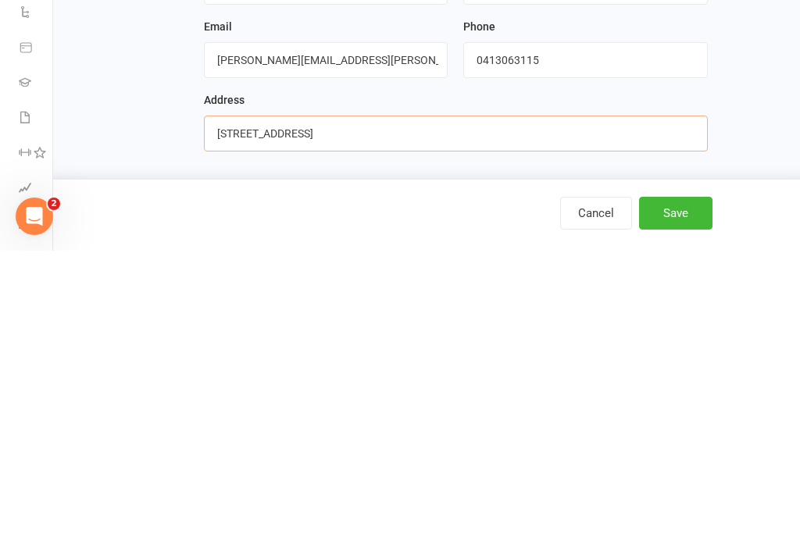
type input "[STREET_ADDRESS]"
click at [685, 491] on button "Save" at bounding box center [675, 507] width 73 height 33
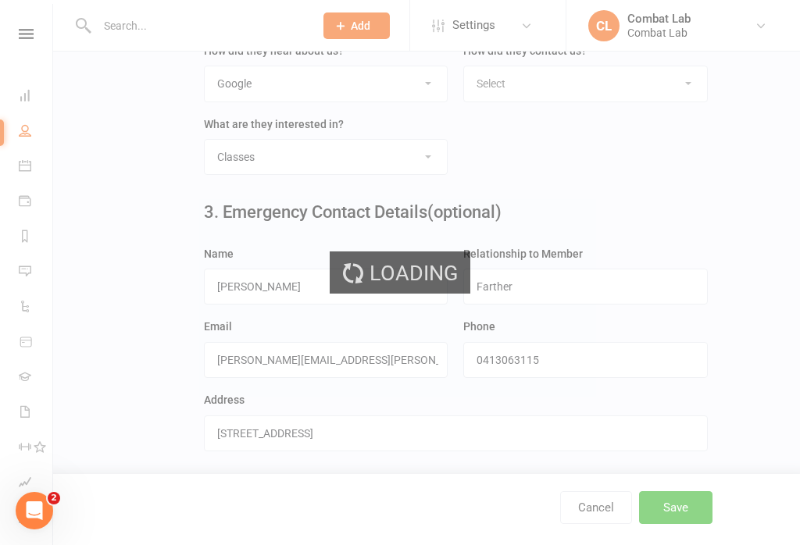
scroll to position [0, 0]
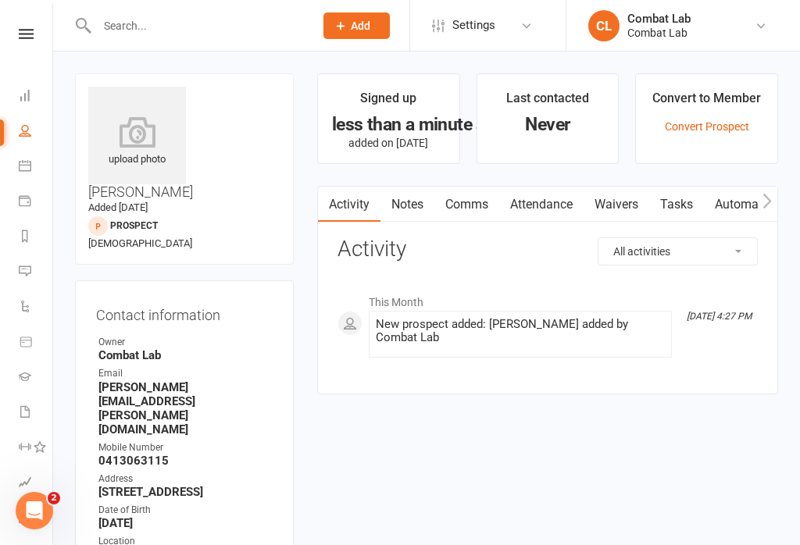
click at [621, 212] on link "Waivers" at bounding box center [616, 205] width 66 height 36
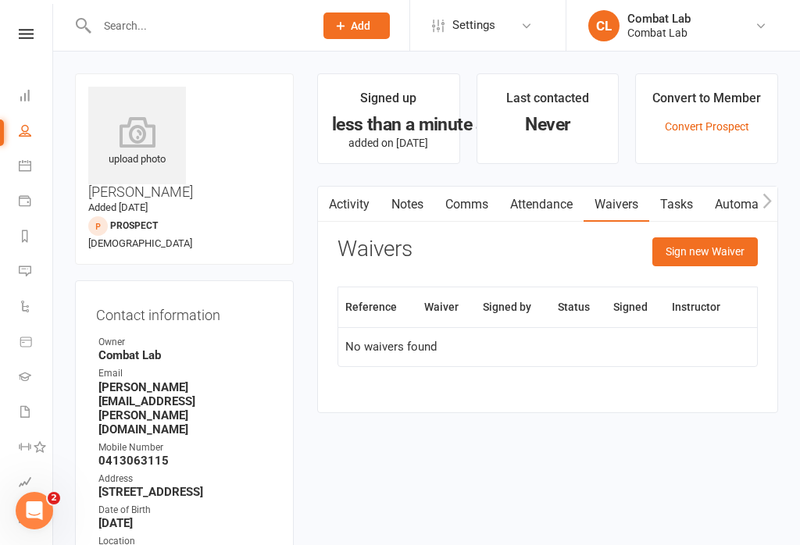
click at [713, 264] on button "Sign new Waiver" at bounding box center [704, 251] width 105 height 28
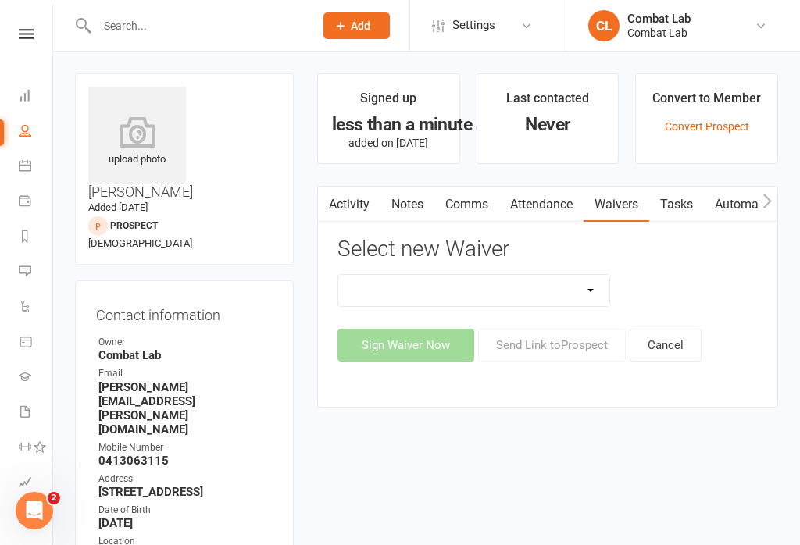
click at [432, 291] on select "Attendee Waiver and Consent Cancellation/suspension New Member Sign Up Payment …" at bounding box center [473, 290] width 271 height 31
select select "12515"
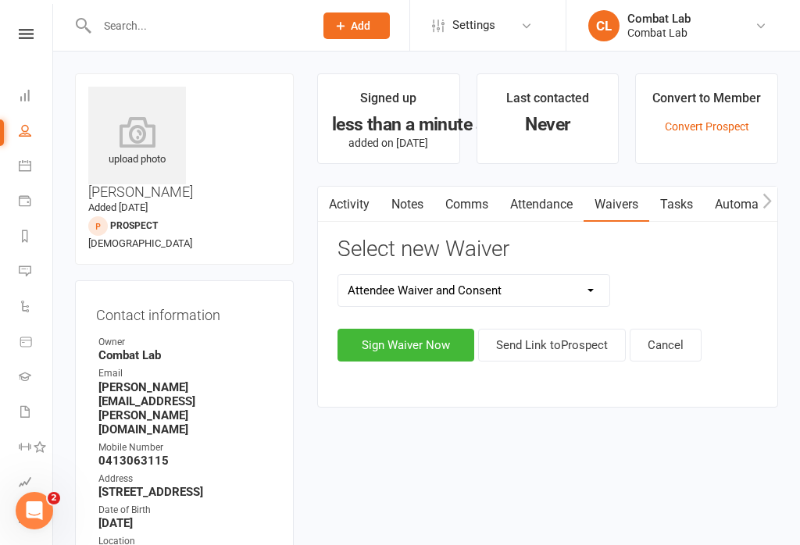
click at [401, 351] on button "Sign Waiver Now" at bounding box center [405, 345] width 137 height 33
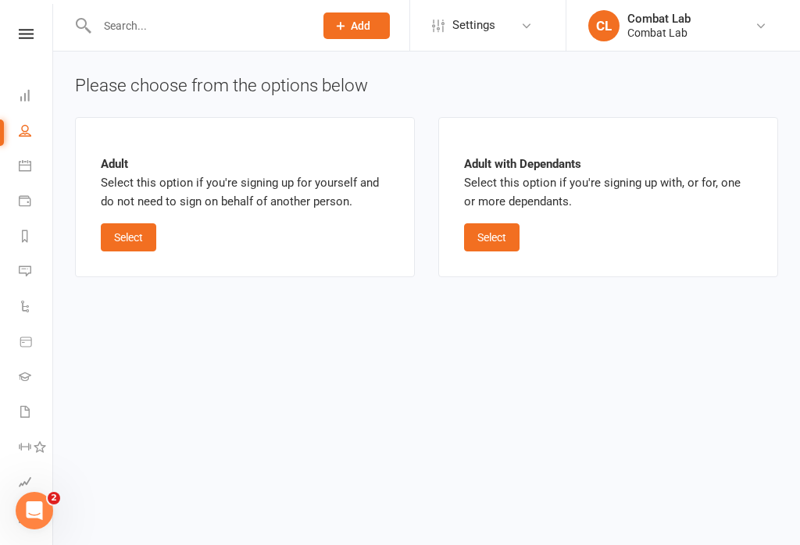
click at [152, 225] on button "Select" at bounding box center [128, 237] width 55 height 28
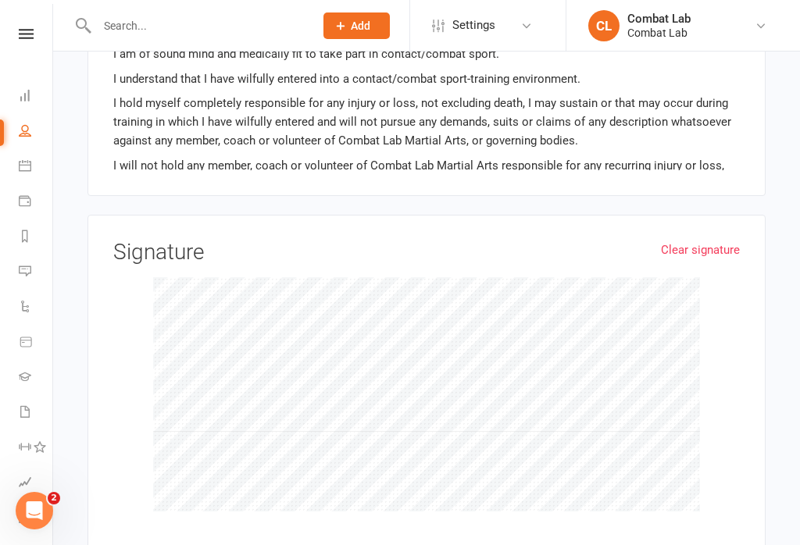
scroll to position [1651, 0]
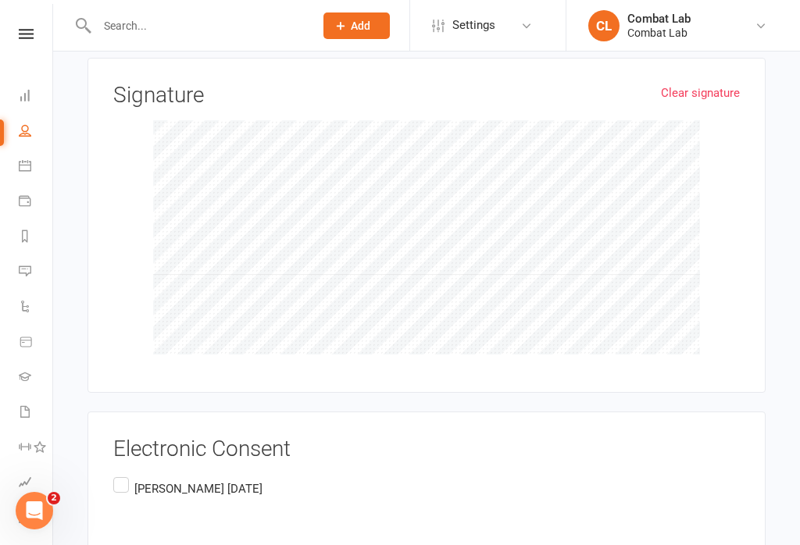
click at [123, 474] on label "[PERSON_NAME] [DATE]" at bounding box center [187, 489] width 149 height 30
click at [123, 474] on input "[PERSON_NAME] [DATE]" at bounding box center [118, 474] width 10 height 0
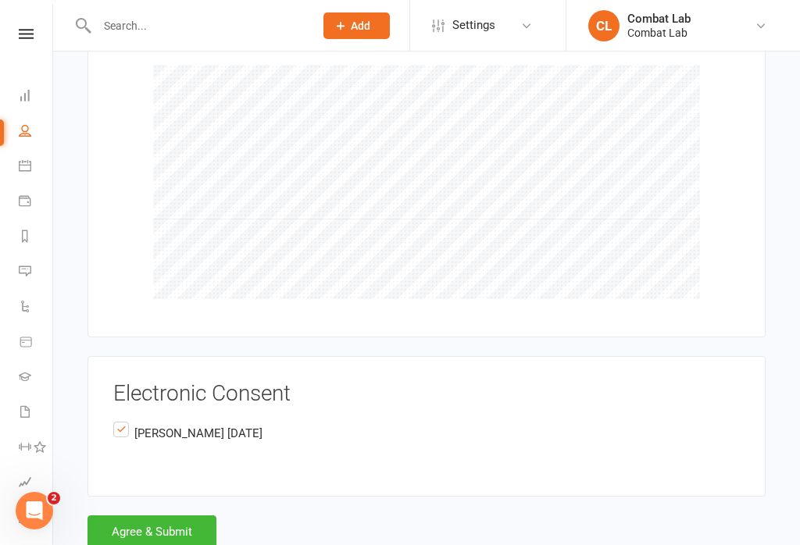
scroll to position [1718, 0]
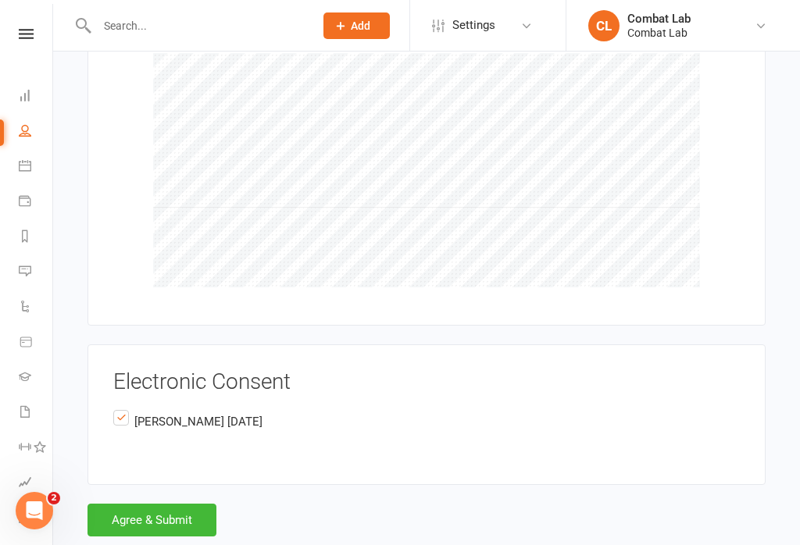
click at [149, 504] on button "Agree & Submit" at bounding box center [151, 520] width 129 height 33
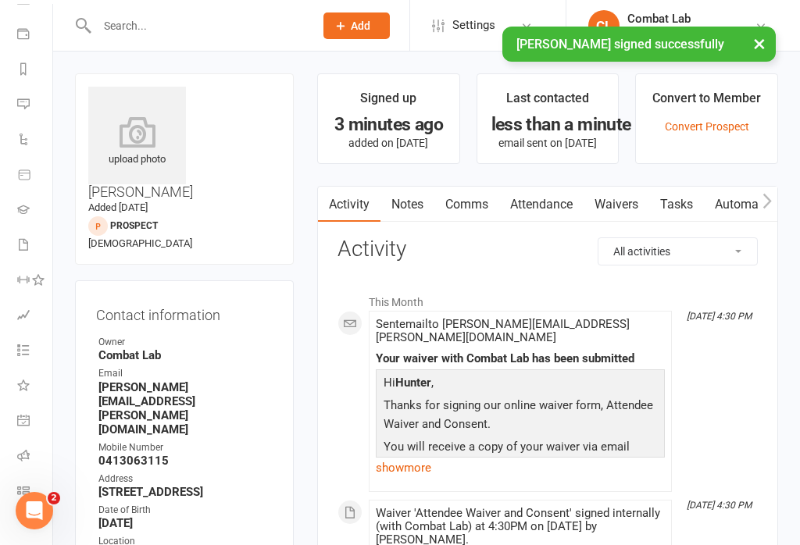
scroll to position [166, 2]
click at [24, 490] on icon at bounding box center [23, 491] width 12 height 12
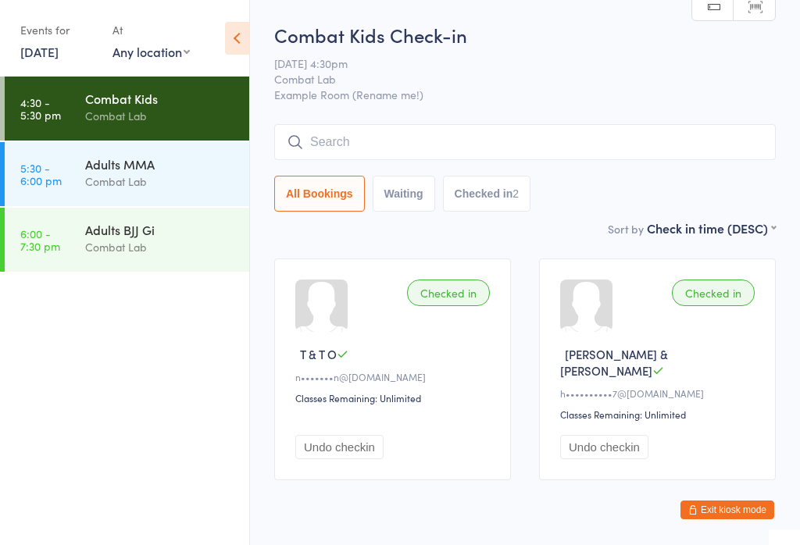
click at [483, 128] on input "search" at bounding box center [524, 142] width 501 height 36
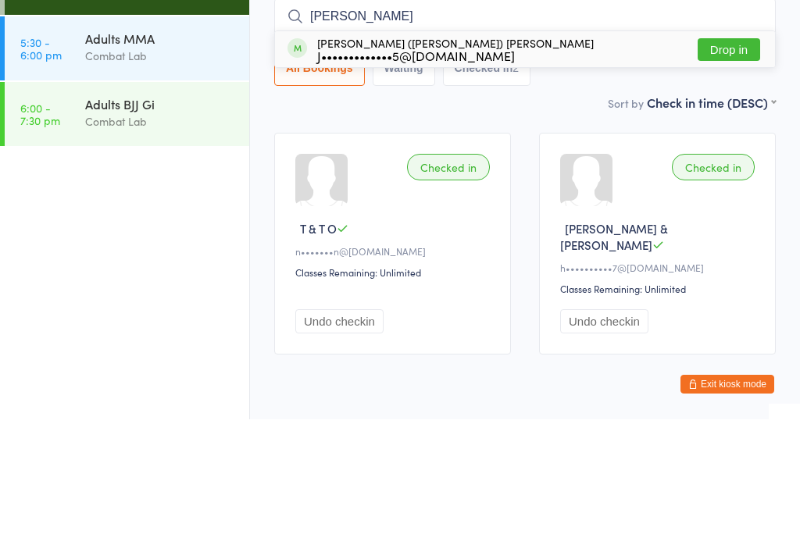
type input "[PERSON_NAME]"
click at [527, 157] on div "[PERSON_NAME] ([PERSON_NAME]) [PERSON_NAME] J•••••••••••••5@[DOMAIN_NAME] Drop …" at bounding box center [525, 175] width 500 height 36
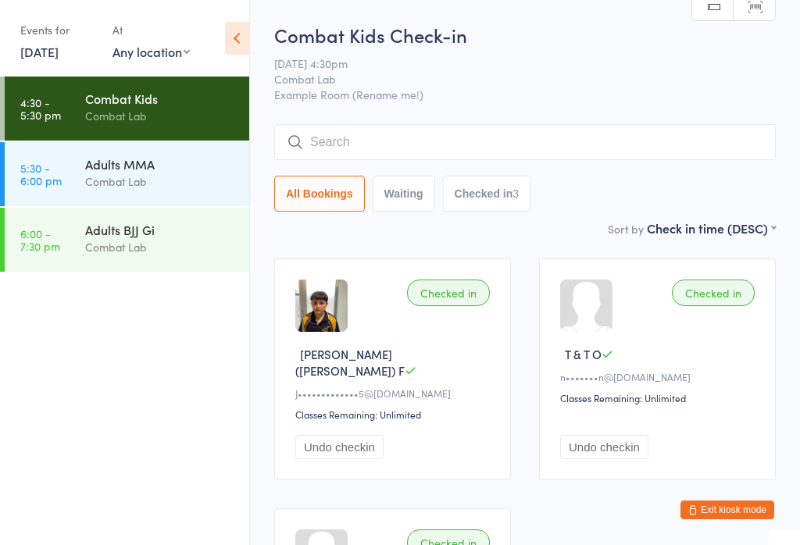
click at [494, 193] on button "Checked in 3" at bounding box center [487, 194] width 88 height 36
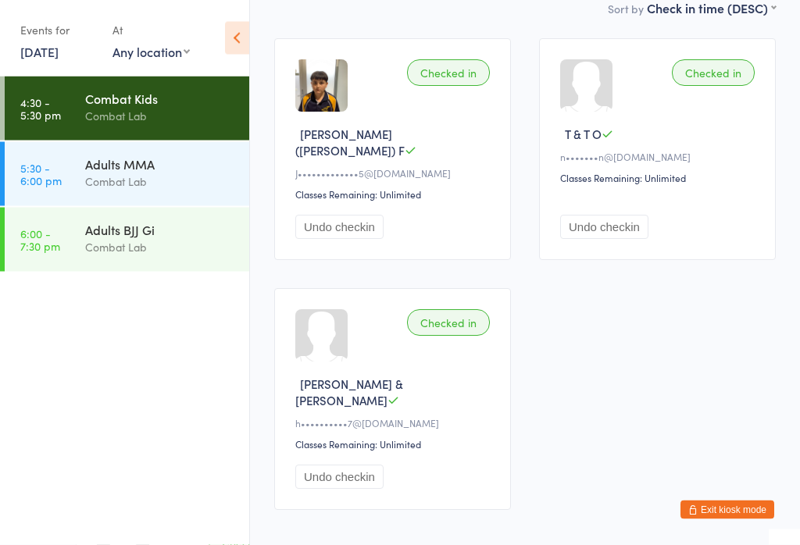
scroll to position [261, 0]
